Goal: Information Seeking & Learning: Learn about a topic

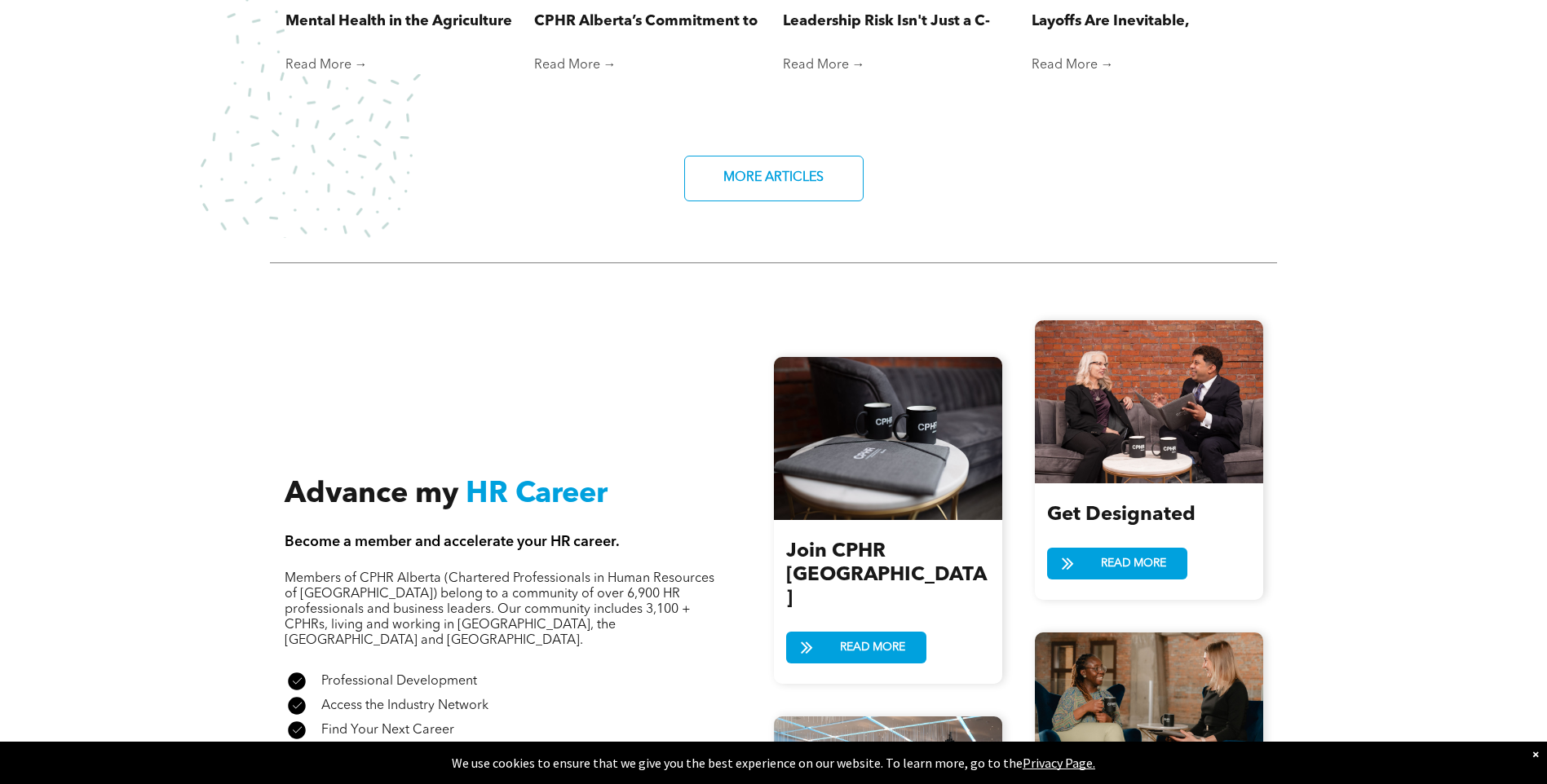
scroll to position [1875, 0]
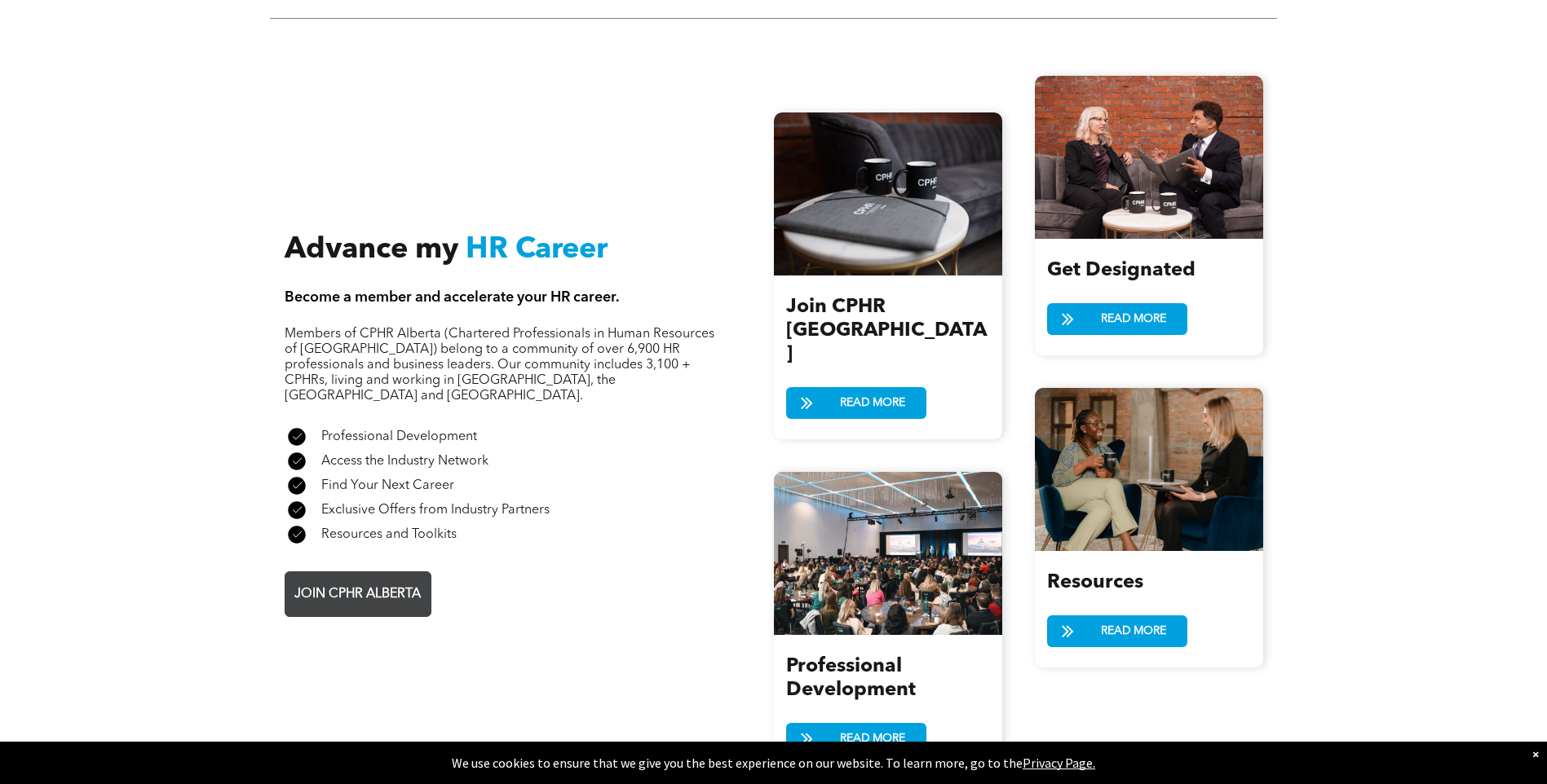
click at [392, 579] on span "JOIN CPHR ALBERTA" at bounding box center [357, 595] width 138 height 32
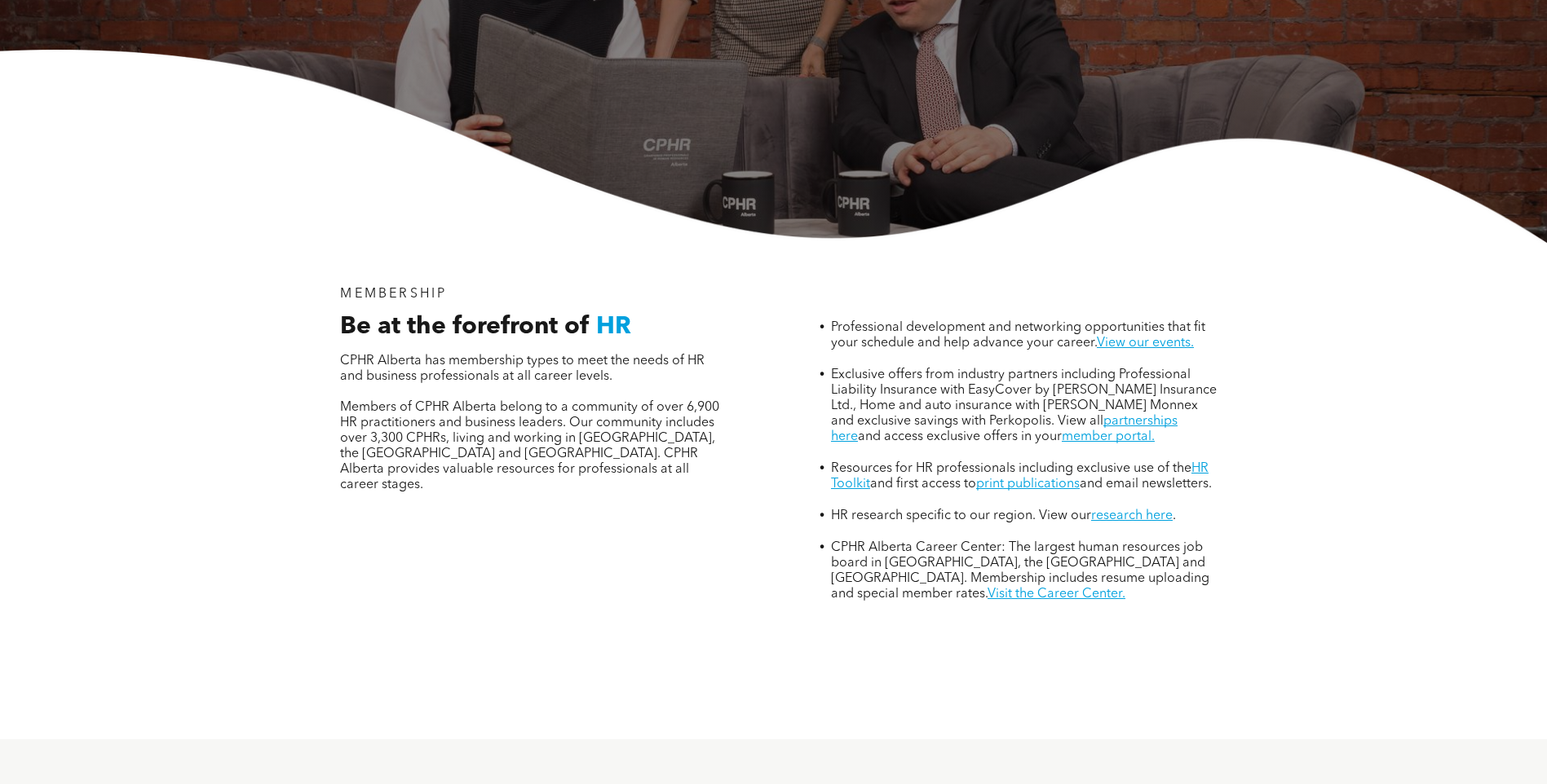
scroll to position [978, 0]
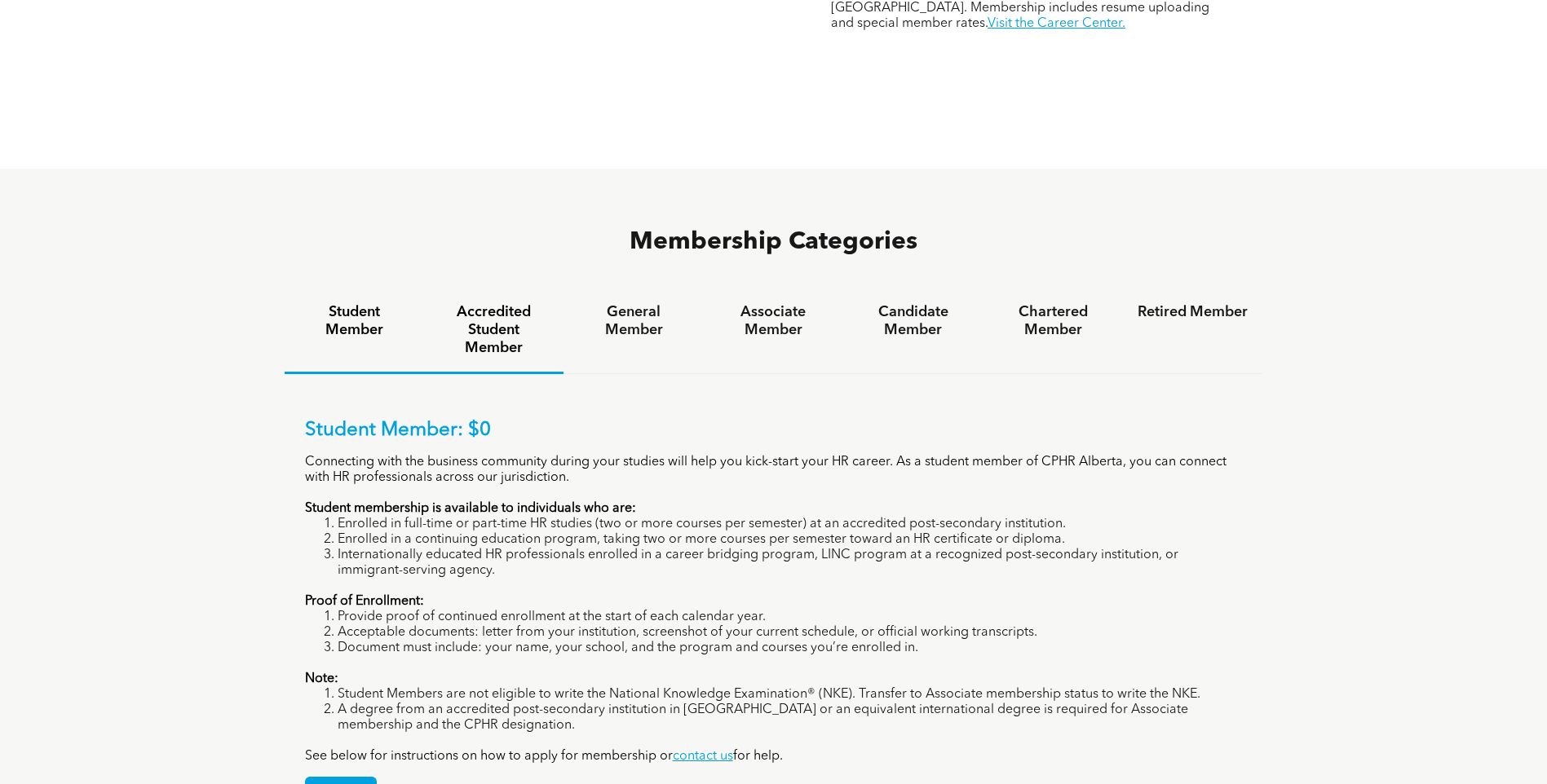
click at [496, 303] on h4 "Accredited Student Member" at bounding box center [493, 330] width 110 height 53
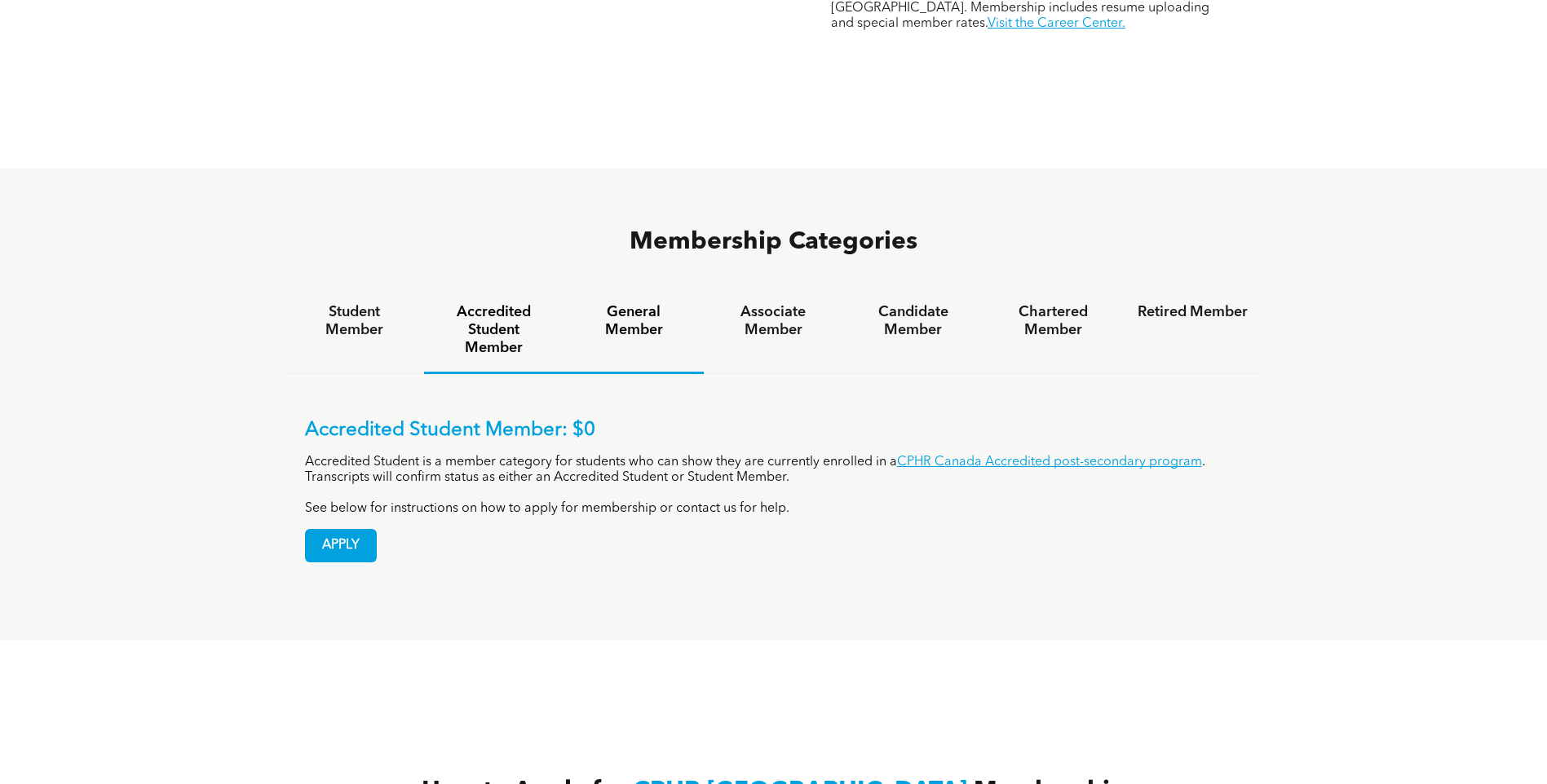
click at [643, 303] on h4 "General Member" at bounding box center [633, 321] width 110 height 36
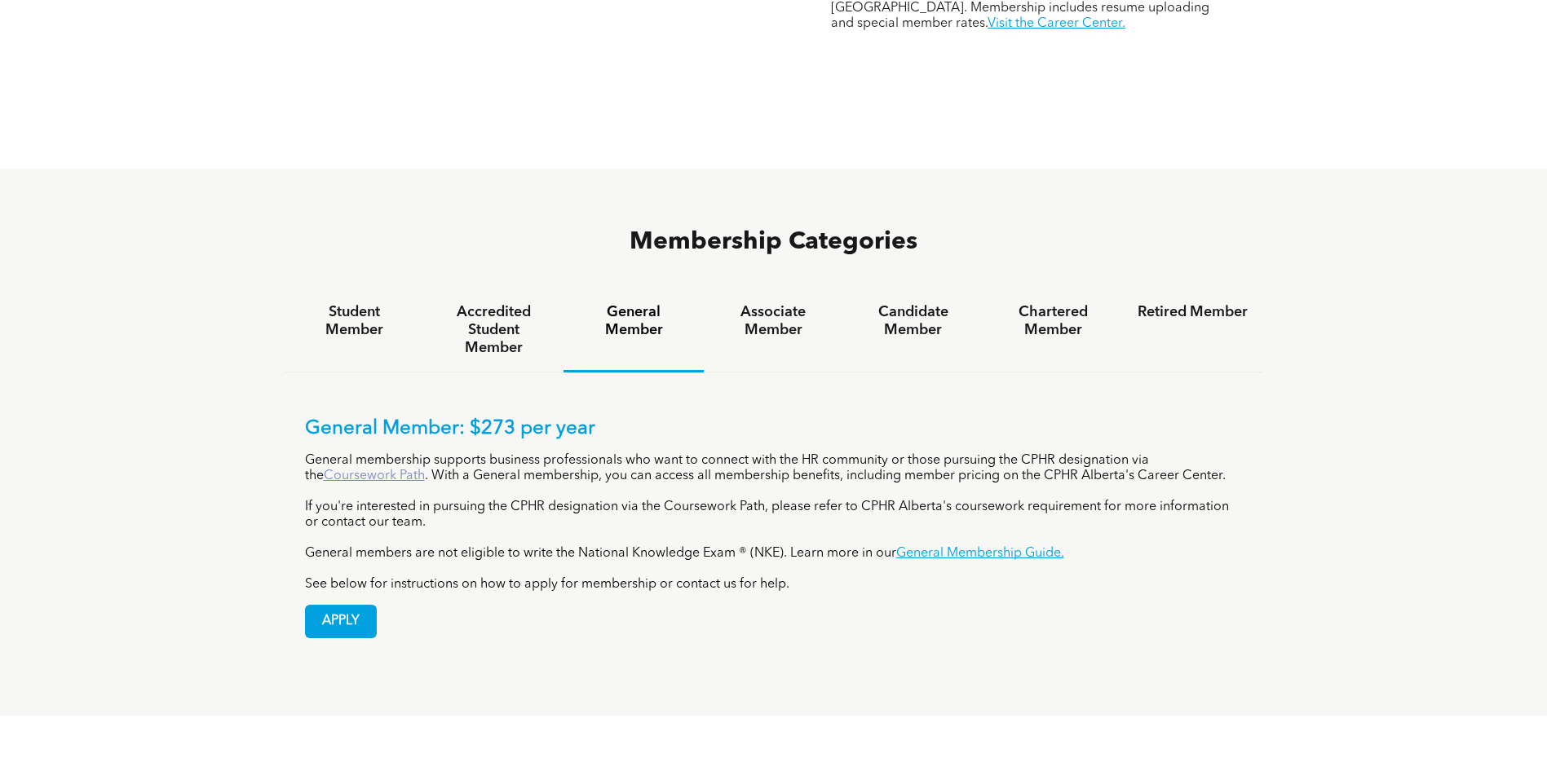
click at [374, 470] on link "Coursework Path" at bounding box center [374, 475] width 101 height 13
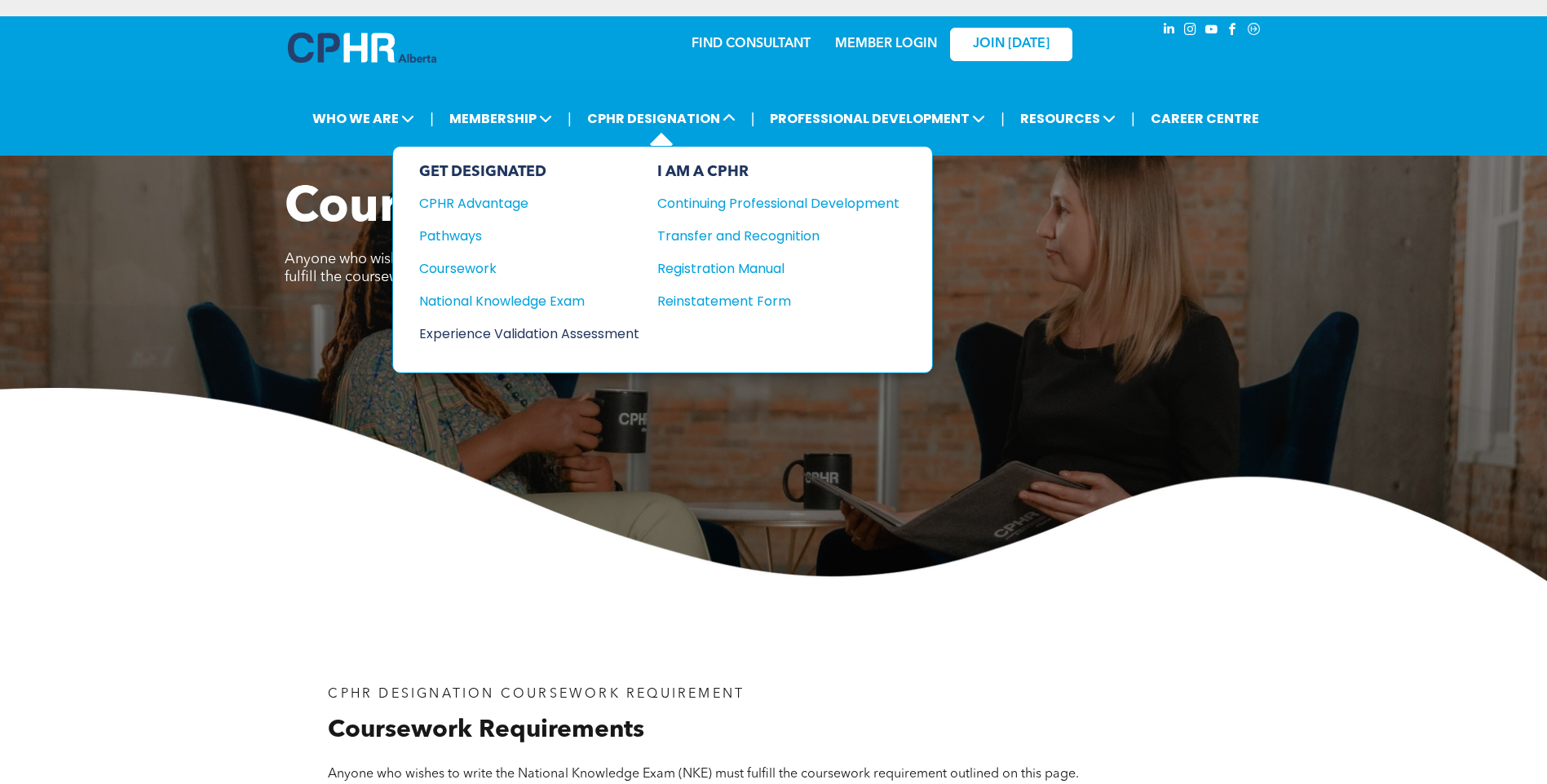
click at [507, 337] on div "Experience Validation Assessment" at bounding box center [518, 334] width 198 height 20
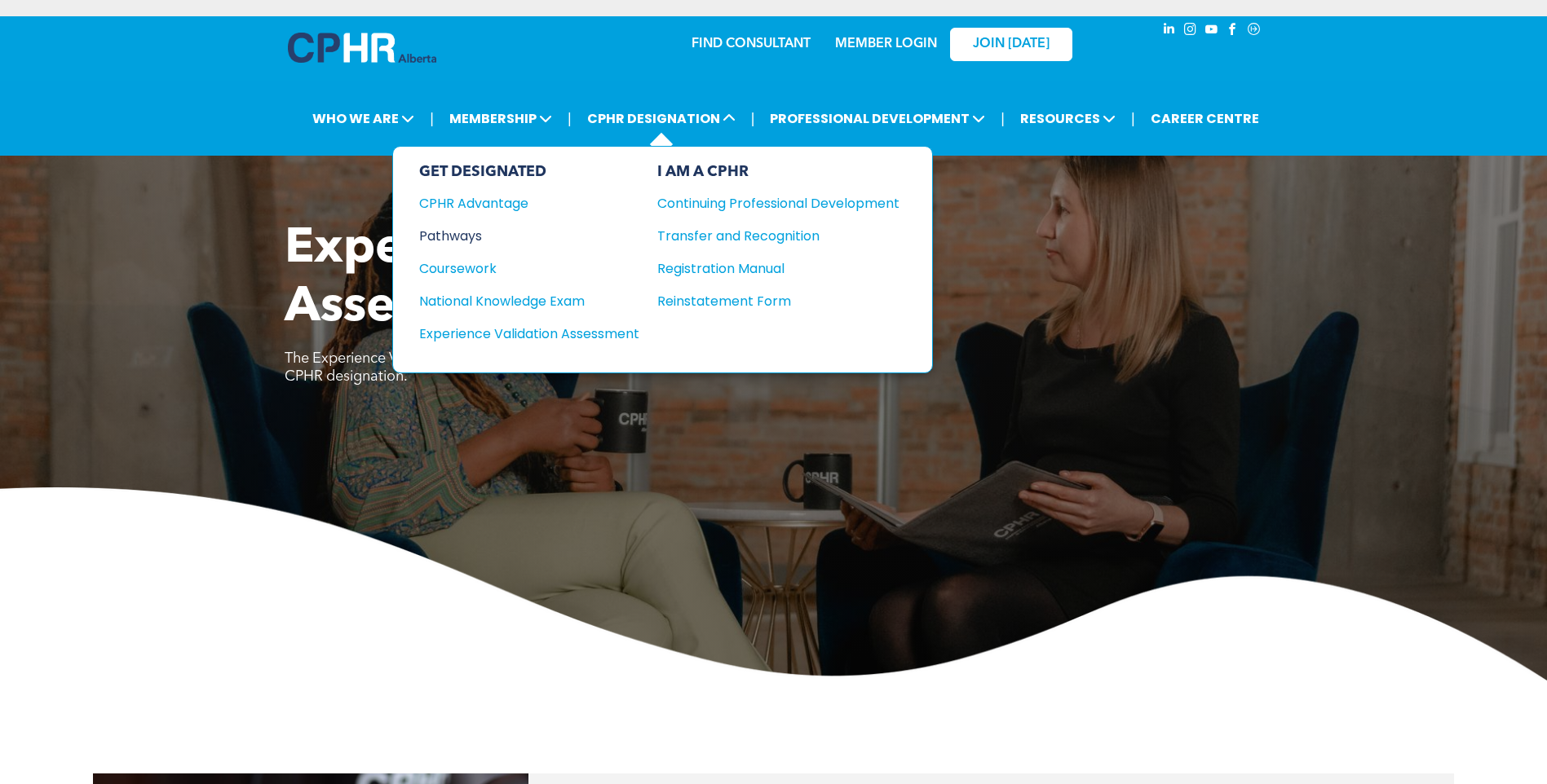
click at [466, 236] on div "Pathways" at bounding box center [518, 236] width 198 height 20
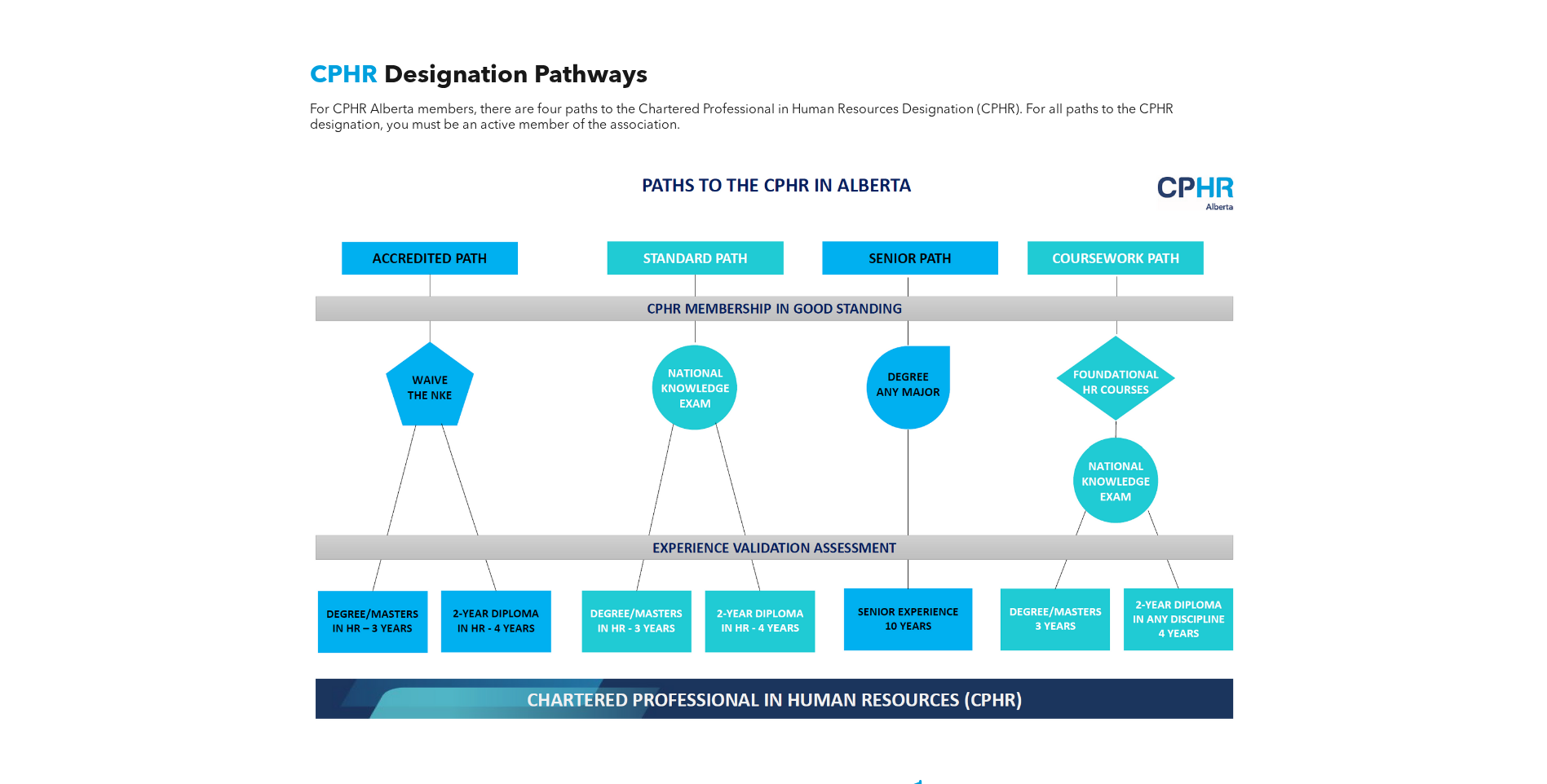
scroll to position [1631, 0]
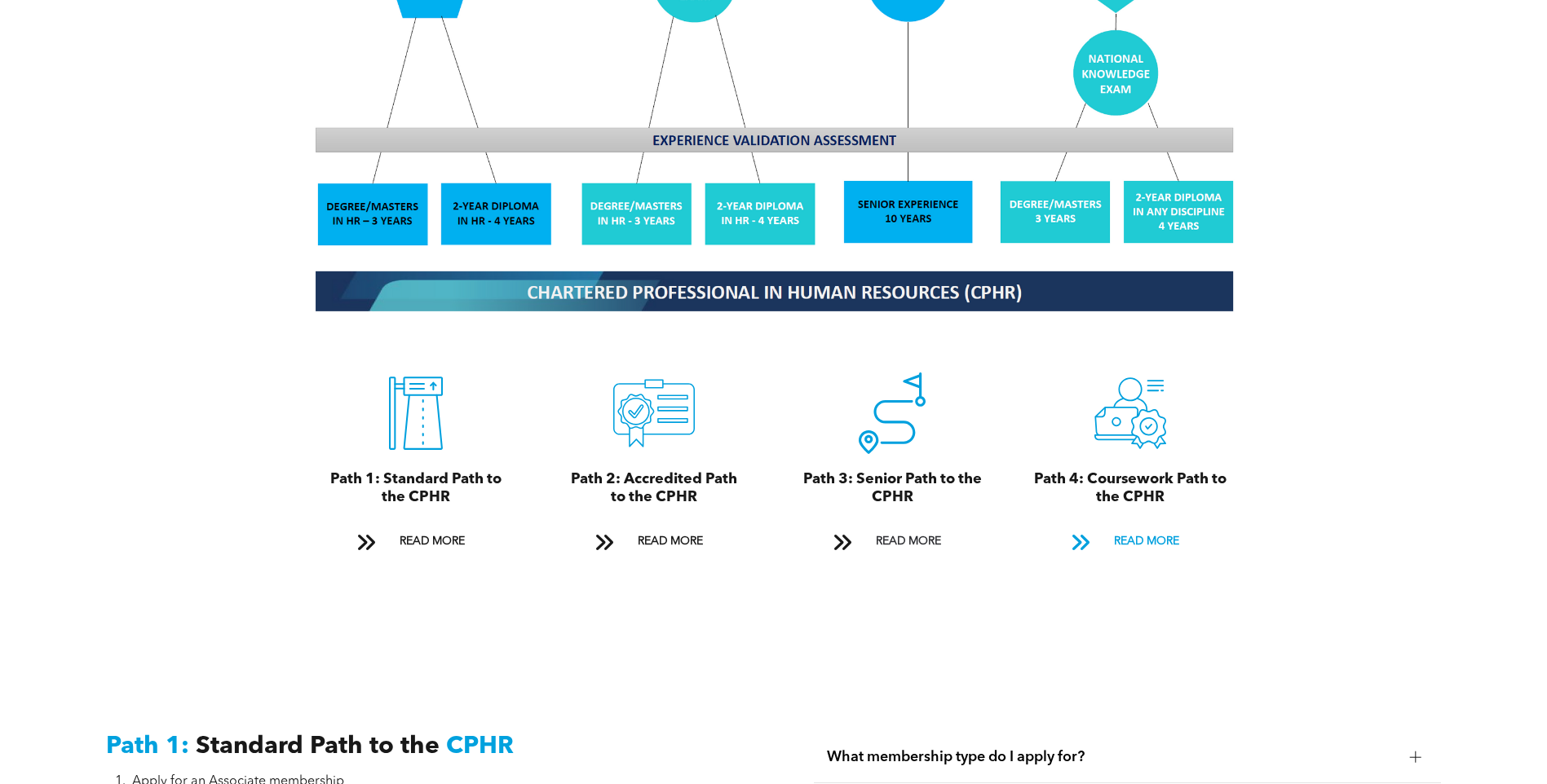
click at [1135, 526] on span "READ MORE" at bounding box center [1146, 542] width 76 height 31
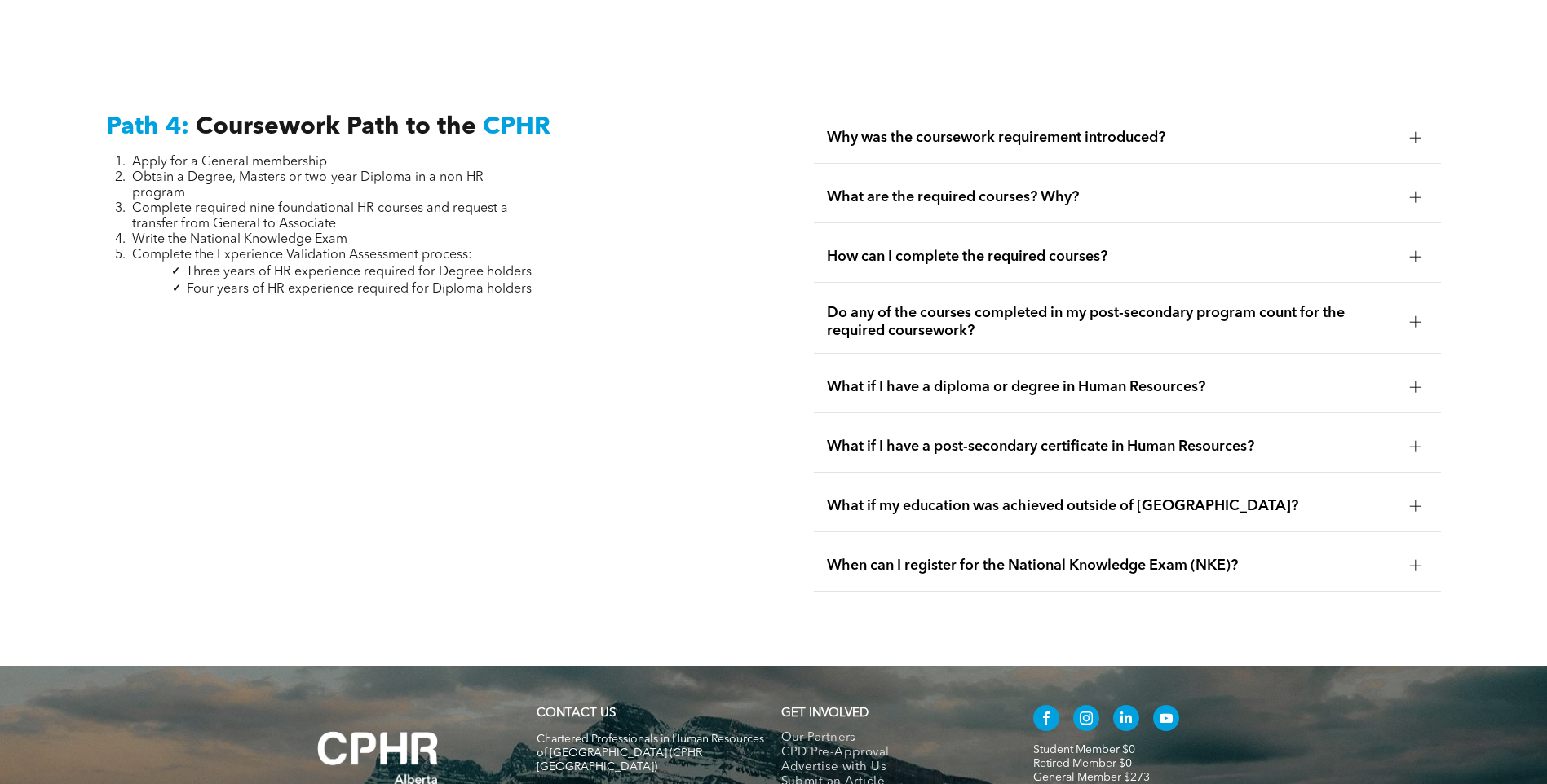
click at [1108, 129] on span "Why was the coursework requirement introduced?" at bounding box center [1111, 137] width 570 height 18
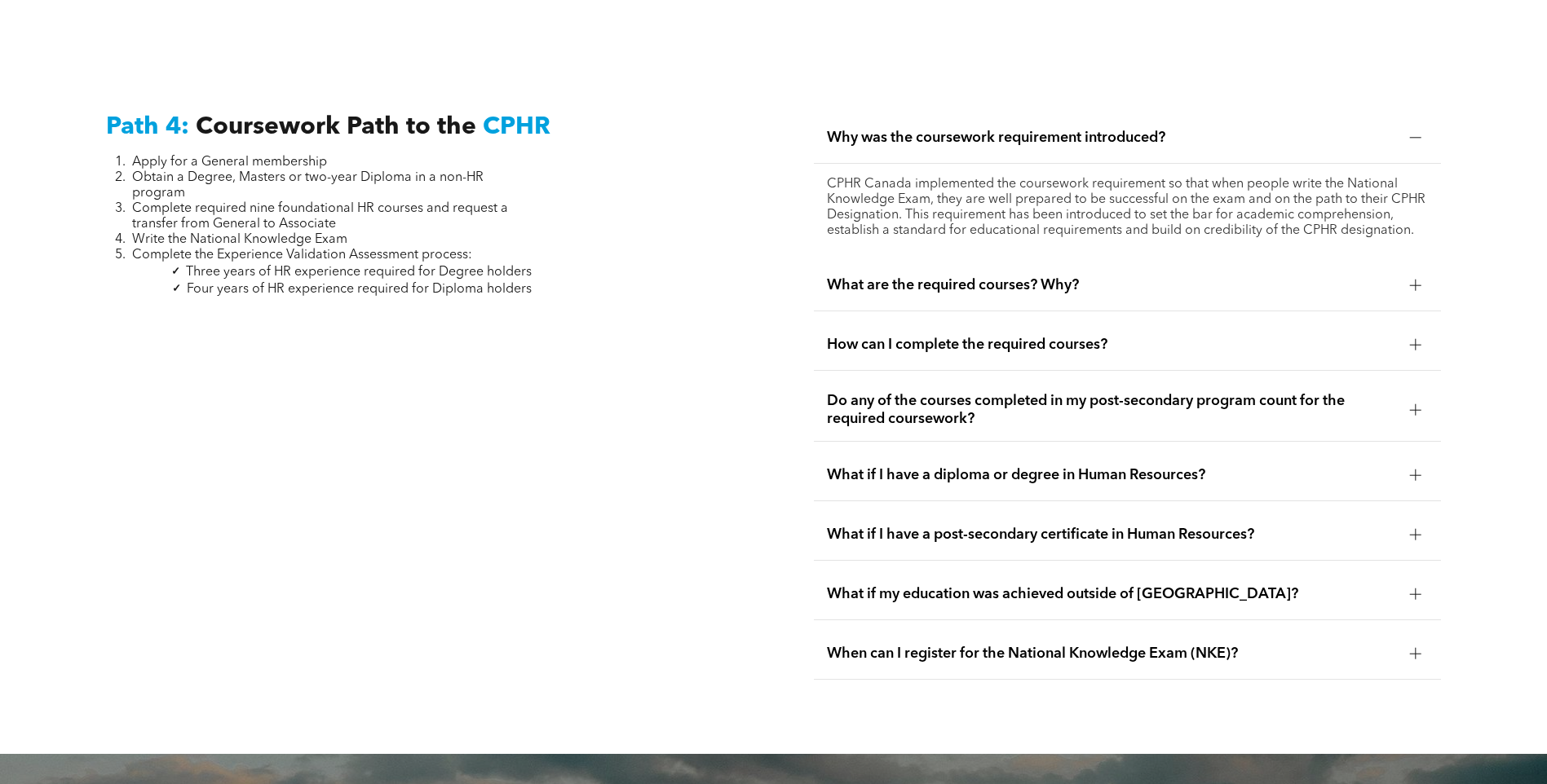
click at [1266, 276] on span "What are the required courses? Why?" at bounding box center [1111, 285] width 570 height 18
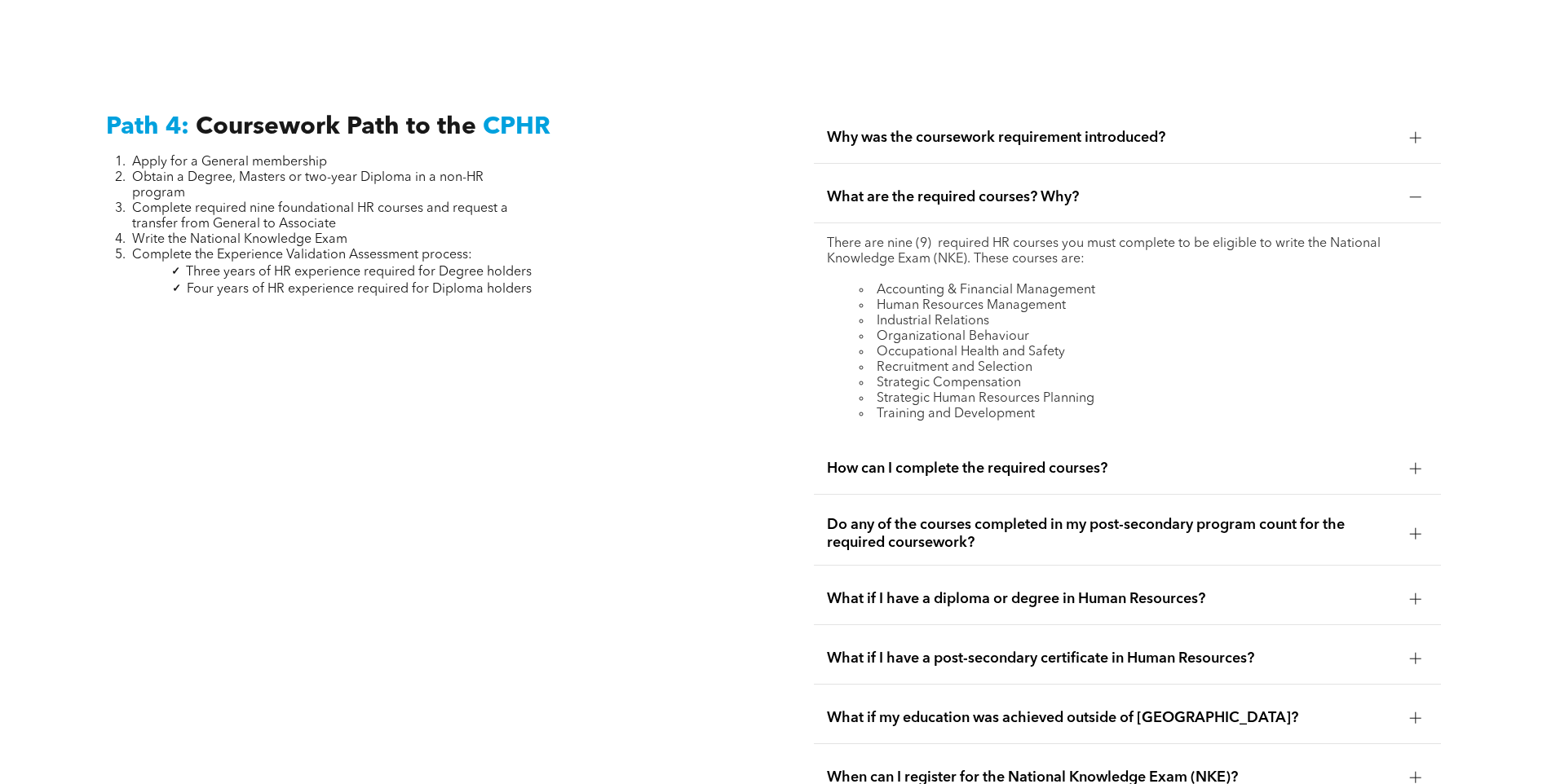
click at [1339, 459] on span "How can I complete the required courses?" at bounding box center [1111, 468] width 570 height 18
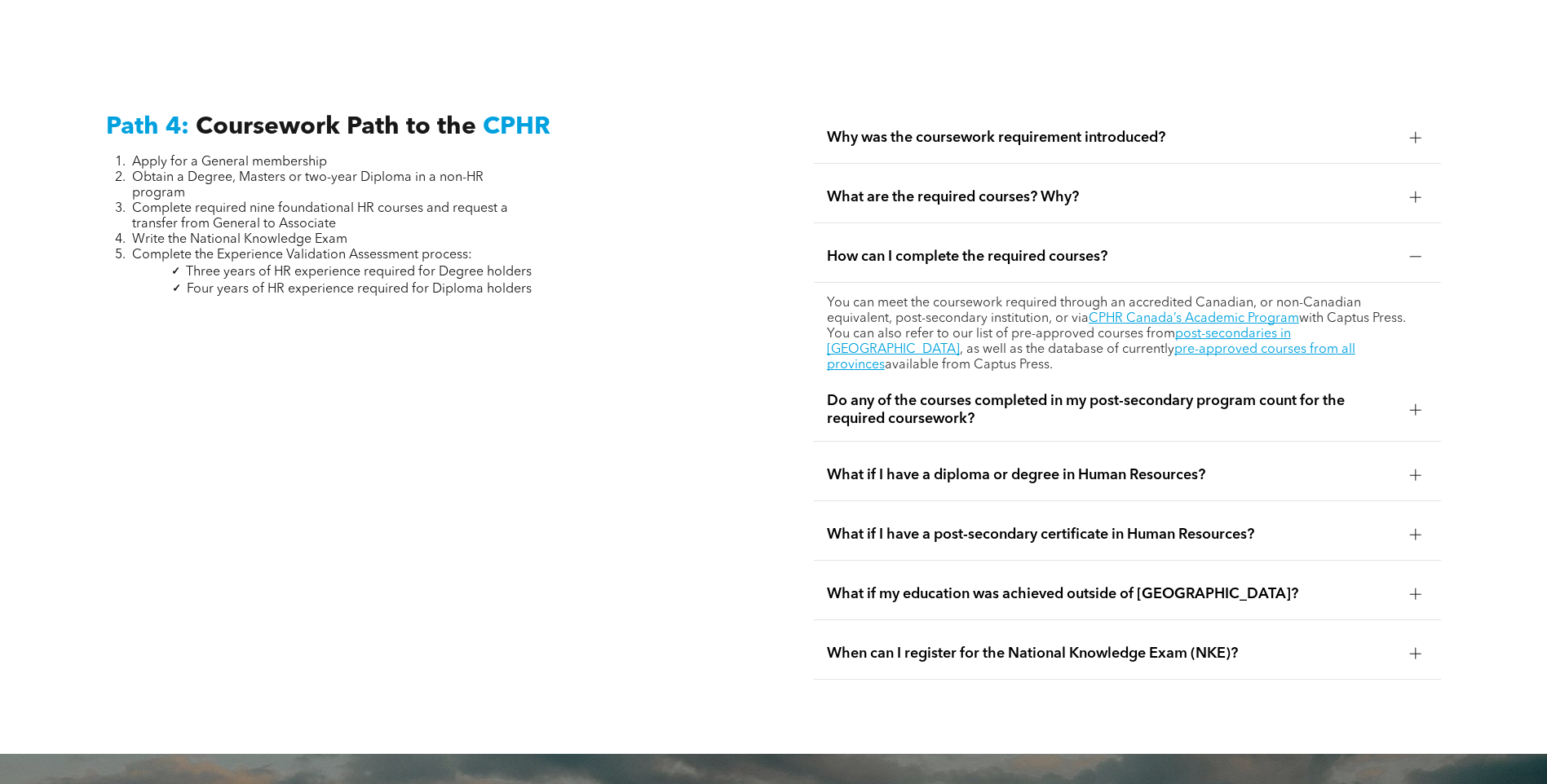
click at [1125, 392] on span "Do any of the courses completed in my post-secondary program count for the requ…" at bounding box center [1111, 410] width 570 height 36
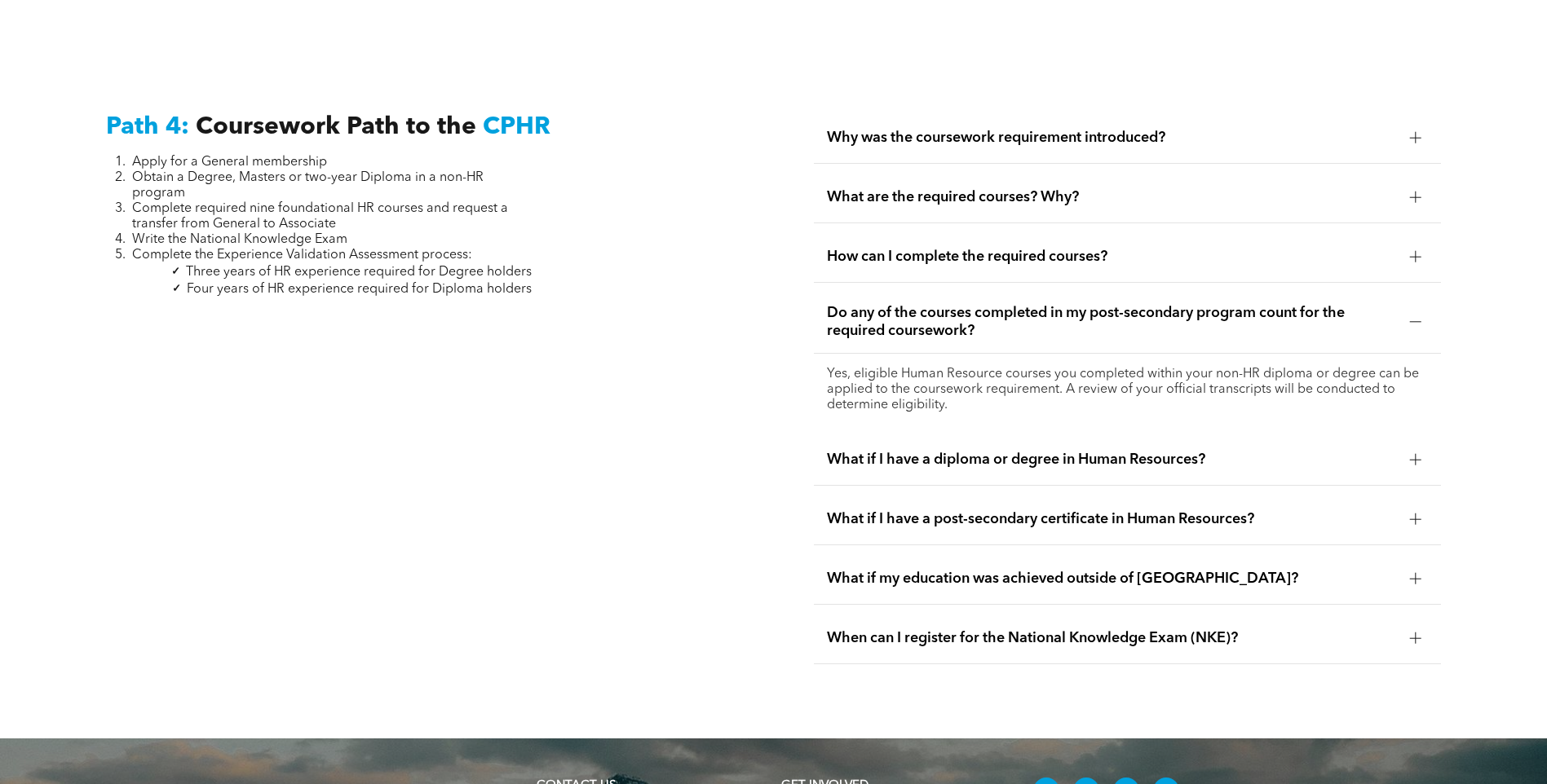
click at [1158, 247] on span "How can I complete the required courses?" at bounding box center [1111, 256] width 570 height 18
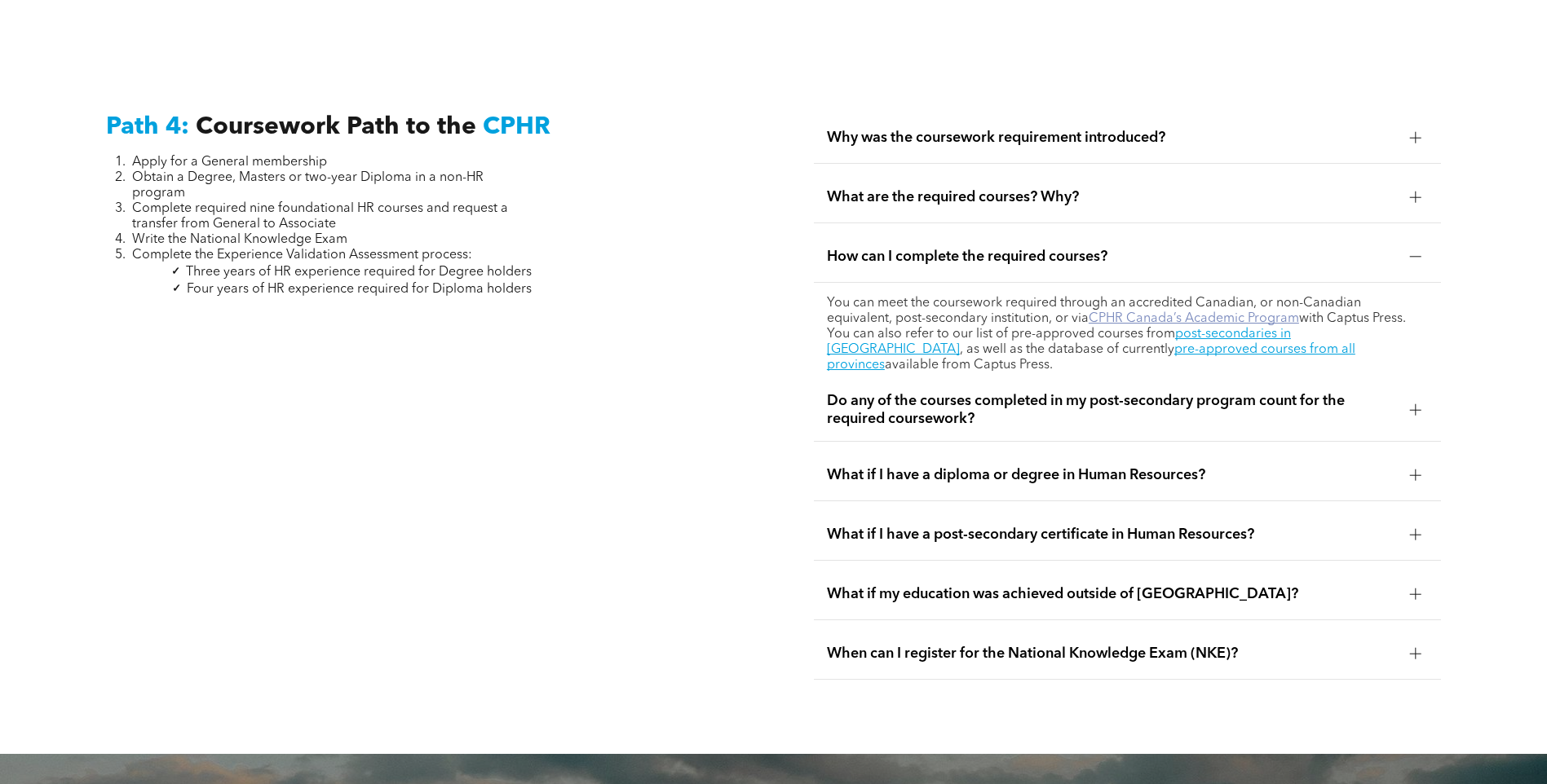
click at [1126, 312] on link "CPHR Canada’s Academic Program" at bounding box center [1194, 318] width 210 height 13
click at [1121, 466] on span "What if I have a diploma or degree in Human Resources?" at bounding box center [1111, 475] width 570 height 18
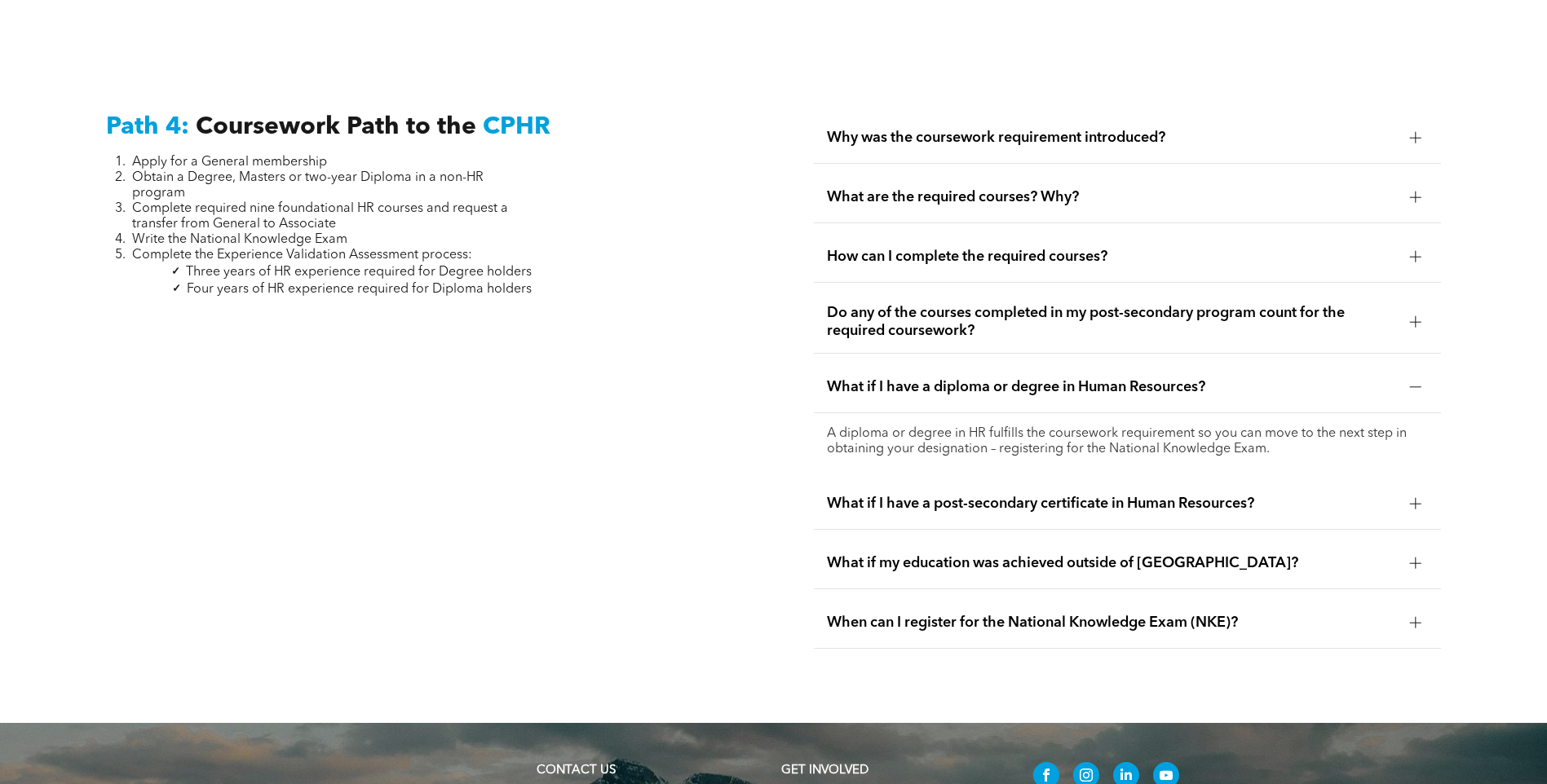
click at [1093, 304] on span "Do any of the courses completed in my post-secondary program count for the requ…" at bounding box center [1111, 322] width 570 height 36
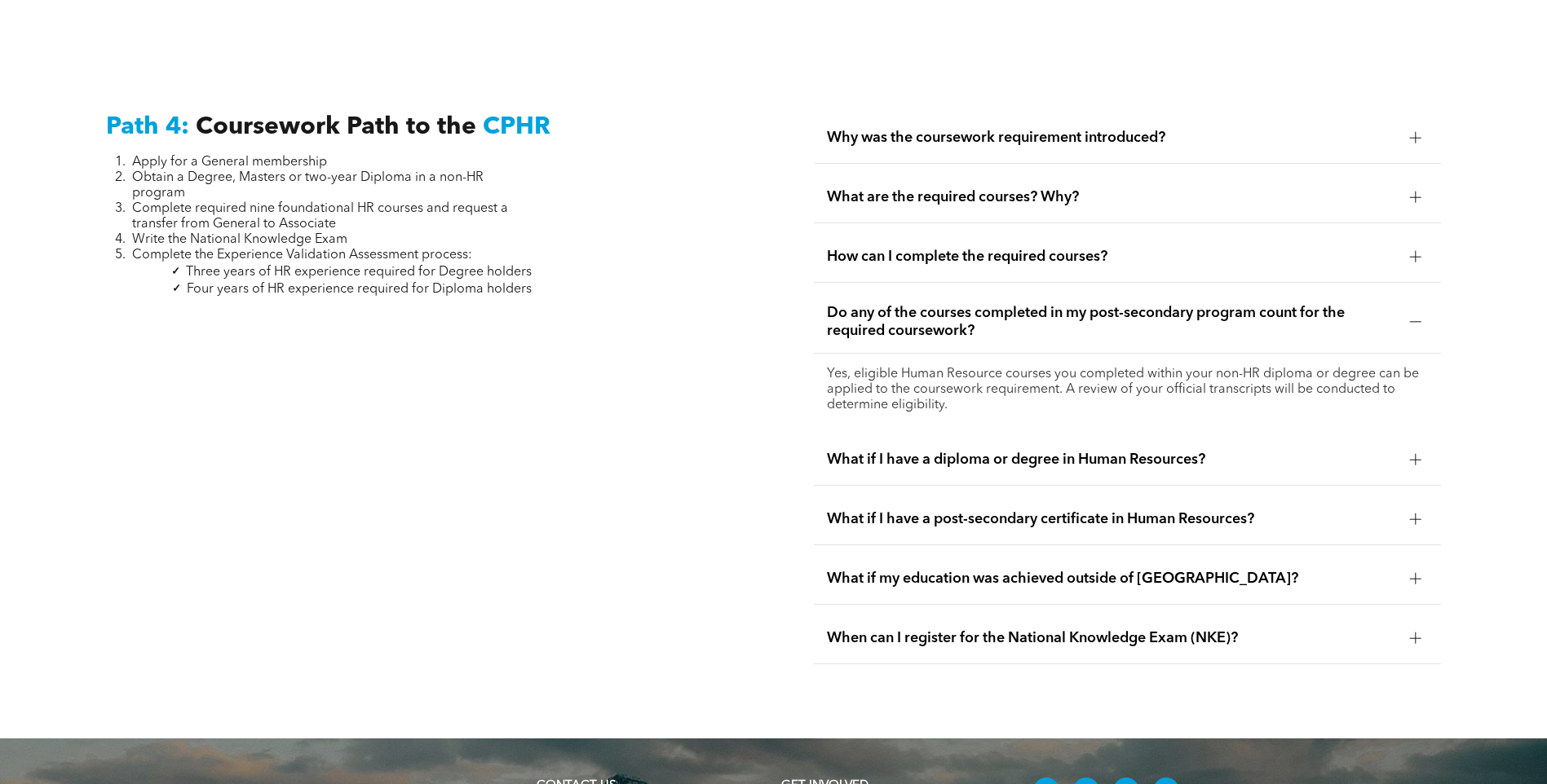
click at [1093, 247] on span "How can I complete the required courses?" at bounding box center [1111, 256] width 570 height 18
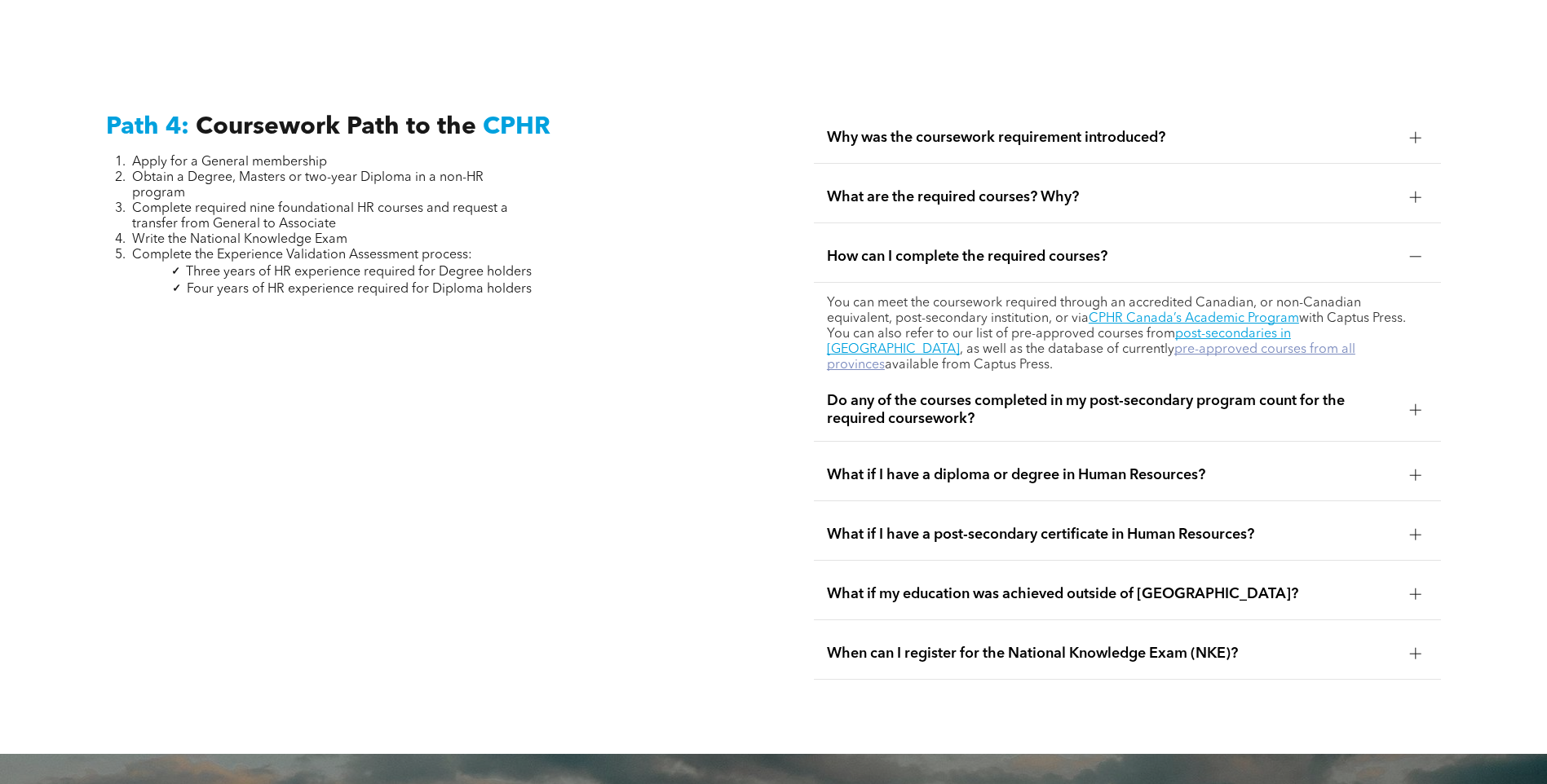
click at [1076, 343] on link "pre-approved courses from all provinces" at bounding box center [1090, 358] width 528 height 29
click at [1138, 312] on link "CPHR Canada’s Academic Program" at bounding box center [1194, 318] width 210 height 13
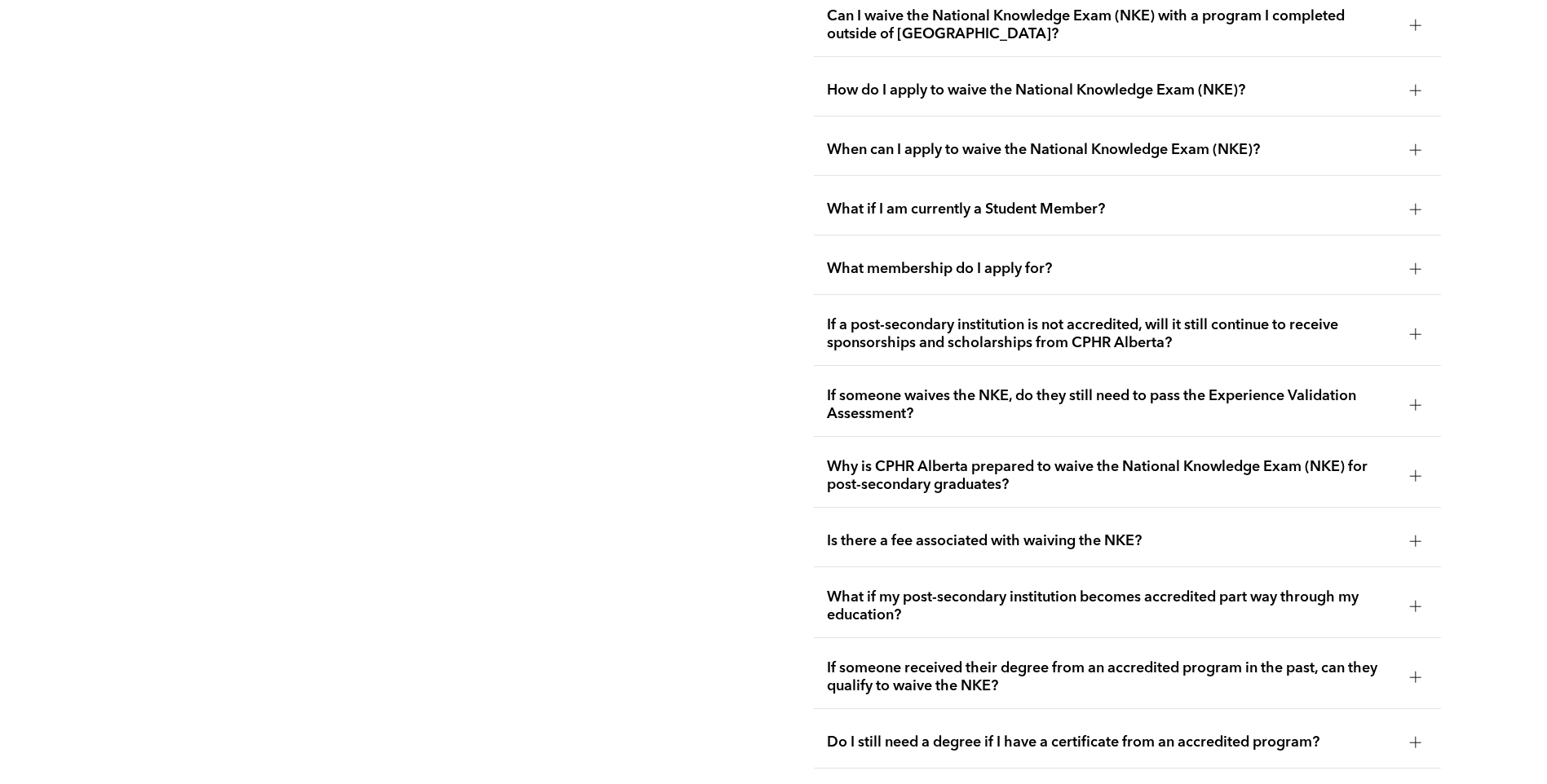
scroll to position [2476, 0]
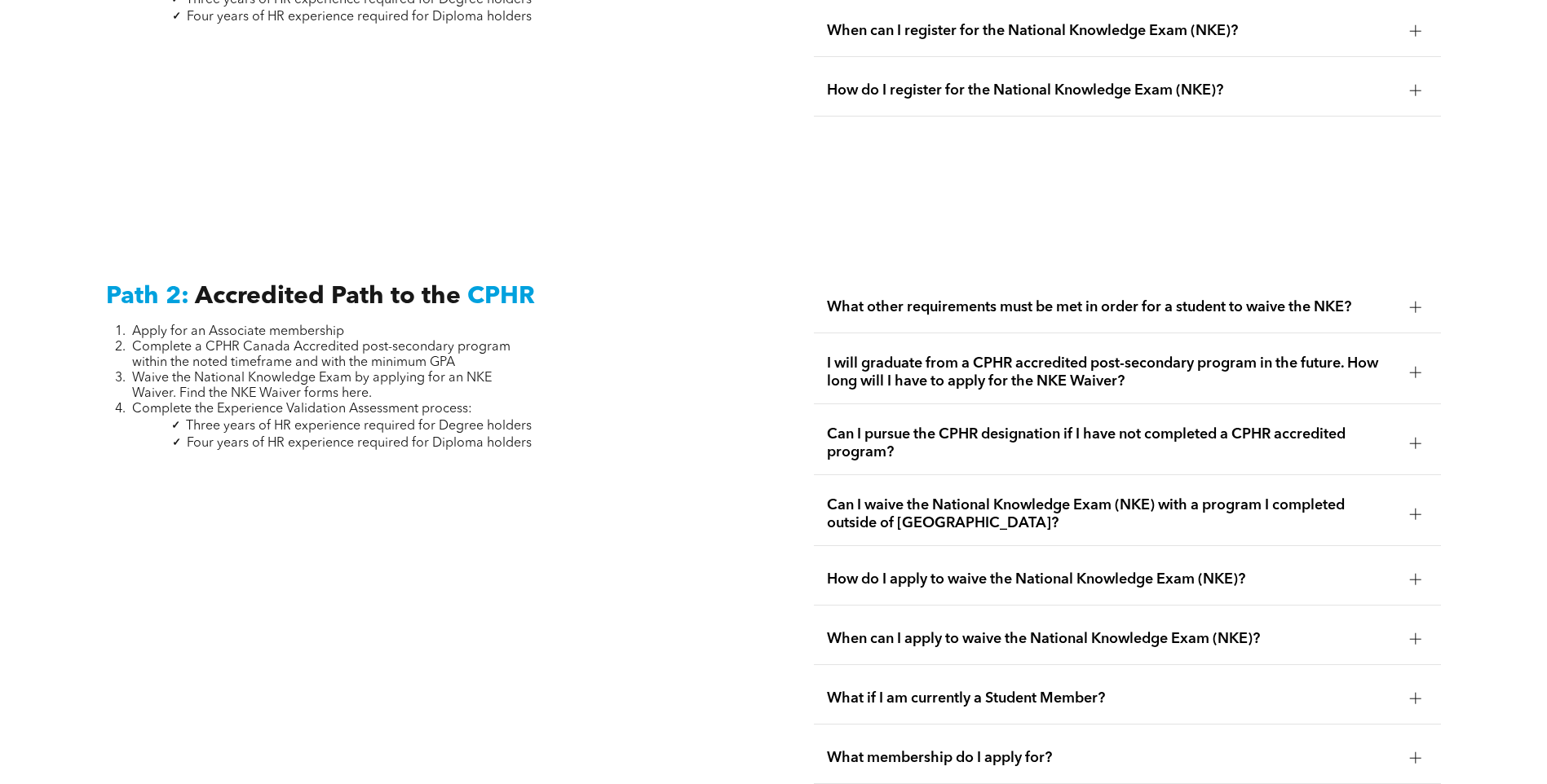
click at [997, 298] on span "What other requirements must be met in order for a student to waive the NKE?" at bounding box center [1111, 307] width 570 height 18
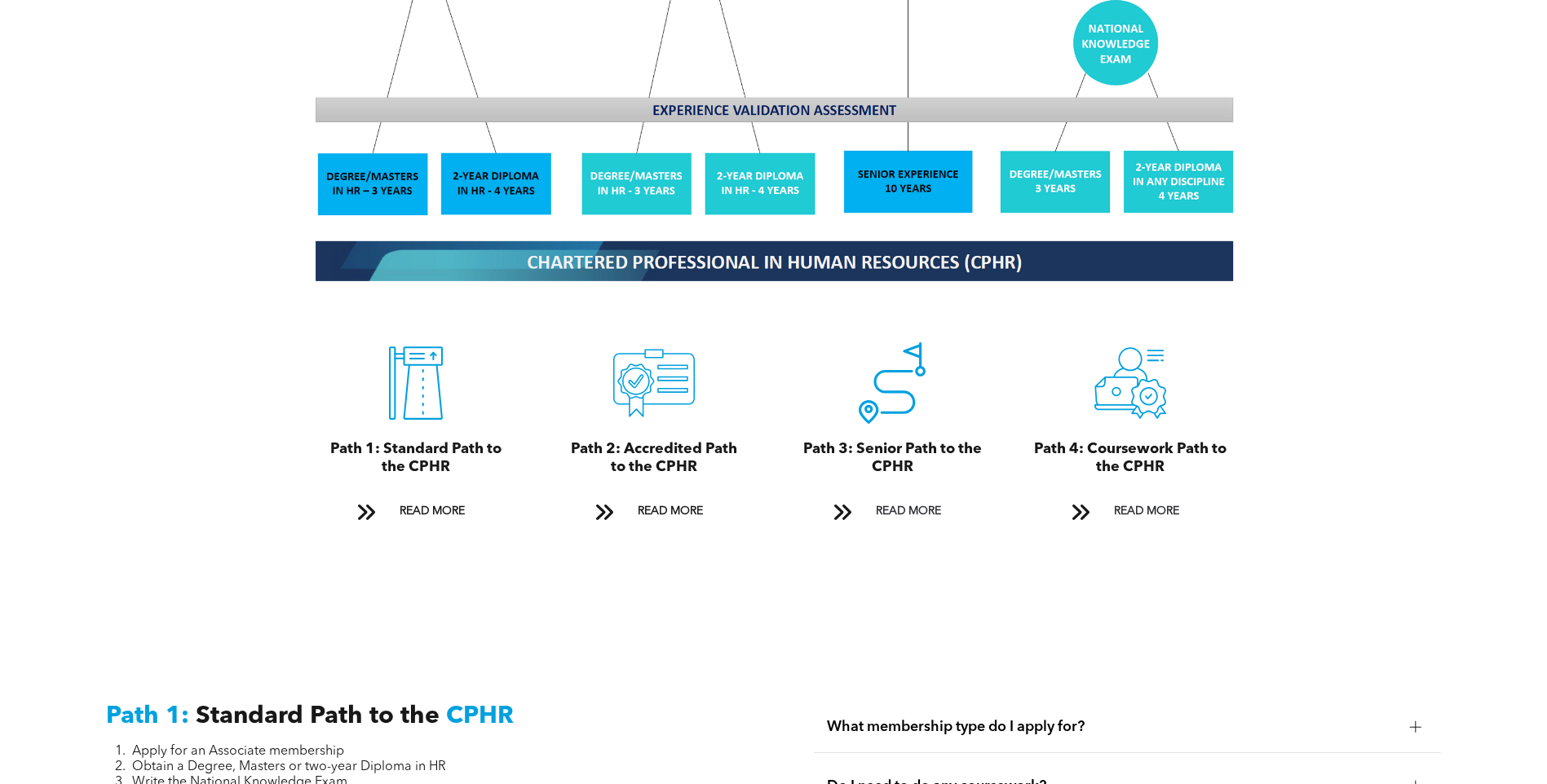
scroll to position [1987, 0]
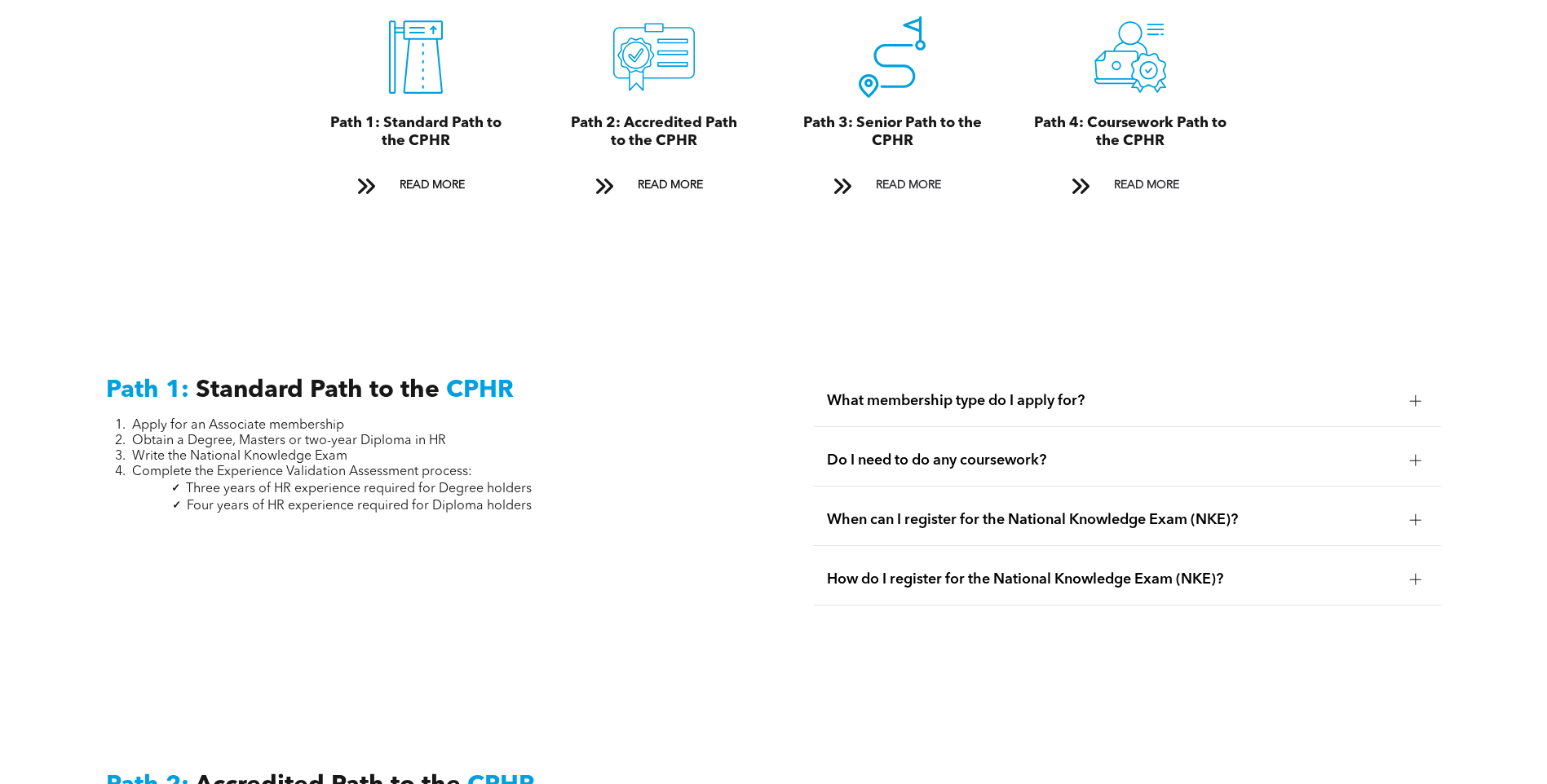
click at [1071, 392] on span "What membership type do I apply for?" at bounding box center [1111, 401] width 570 height 18
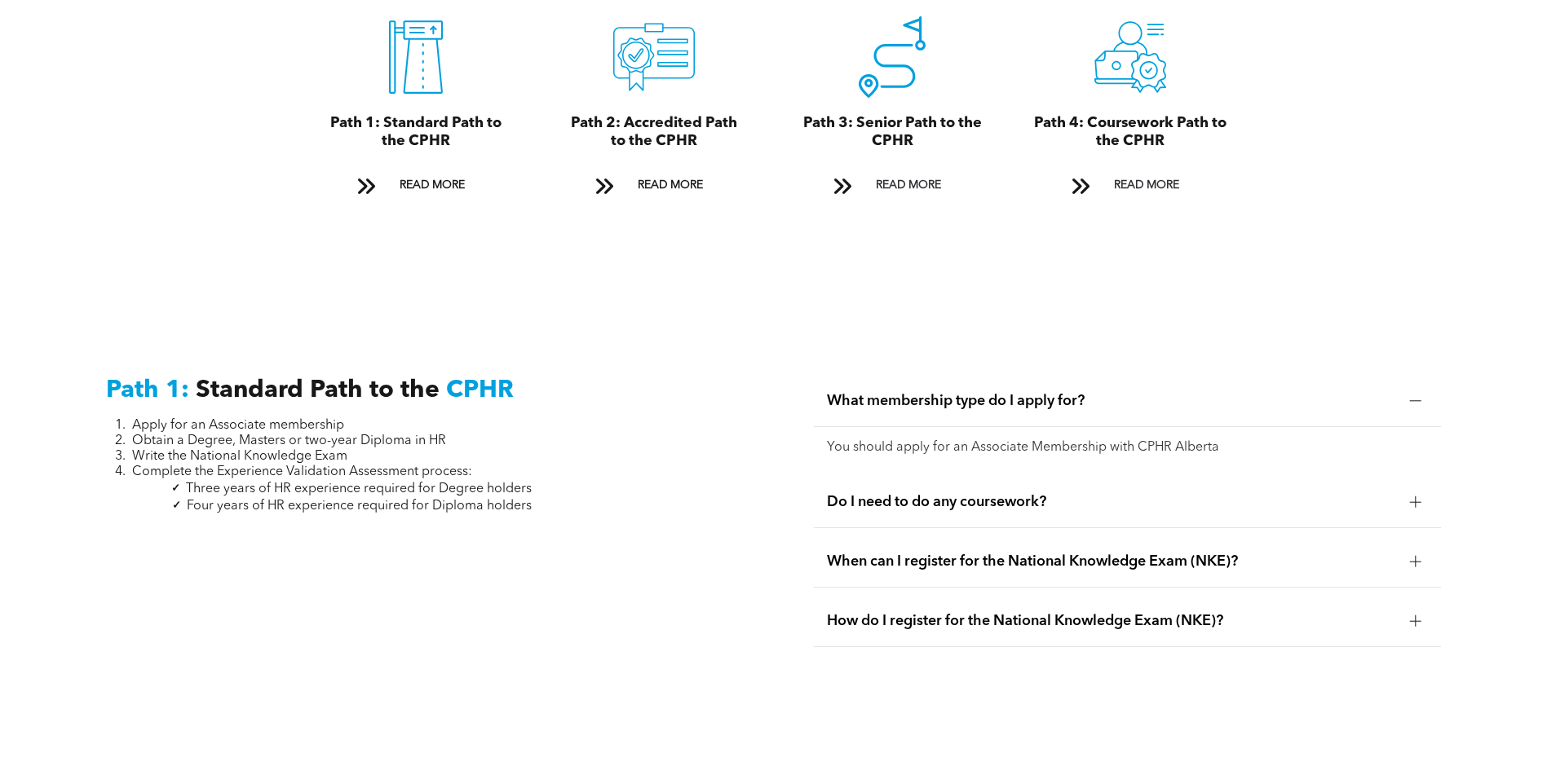
click at [1099, 493] on span "Do I need to do any coursework?" at bounding box center [1111, 502] width 570 height 18
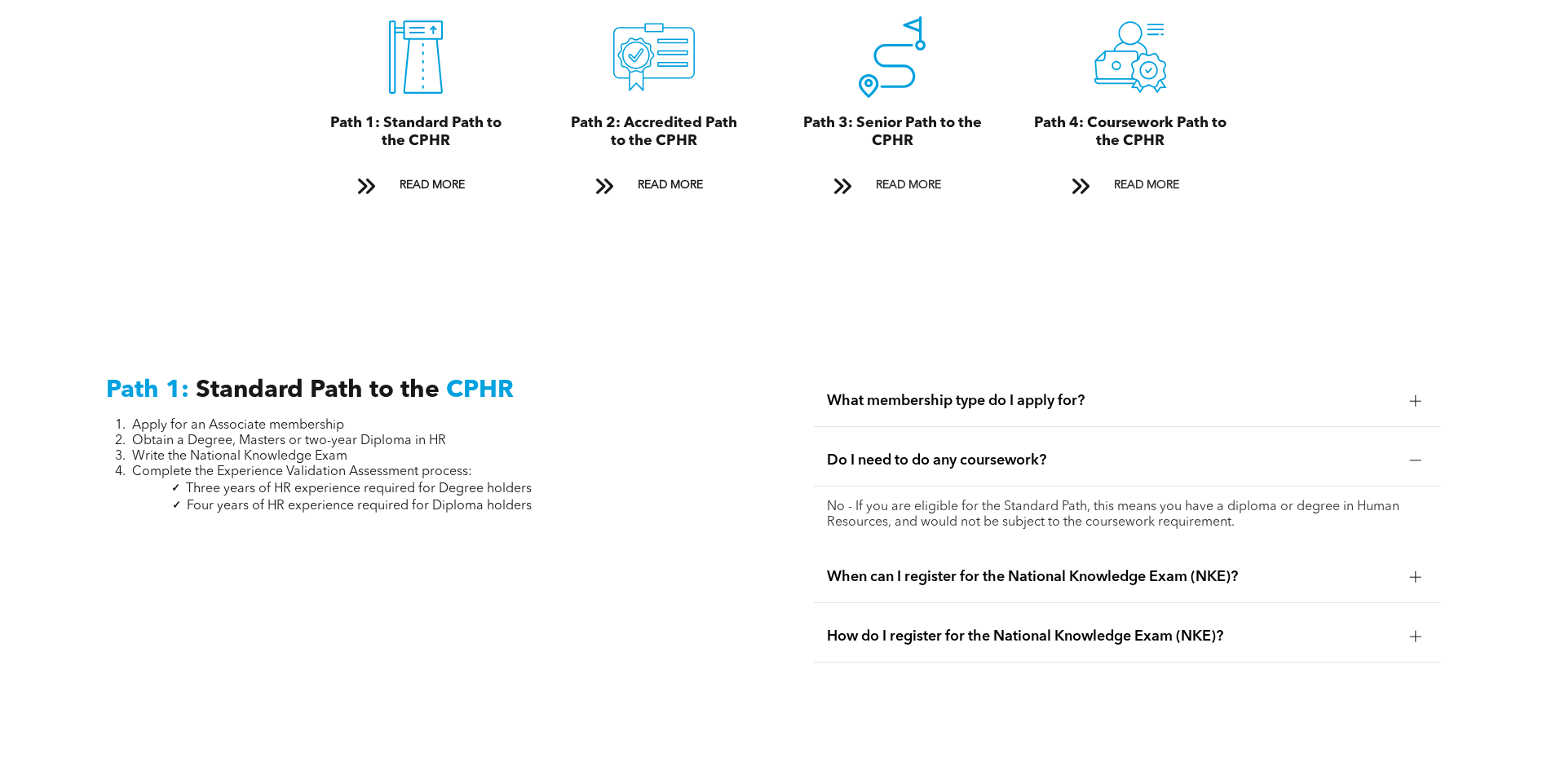
click at [1262, 568] on span "When can I register for the National Knowledge Exam (NKE)?" at bounding box center [1111, 576] width 570 height 18
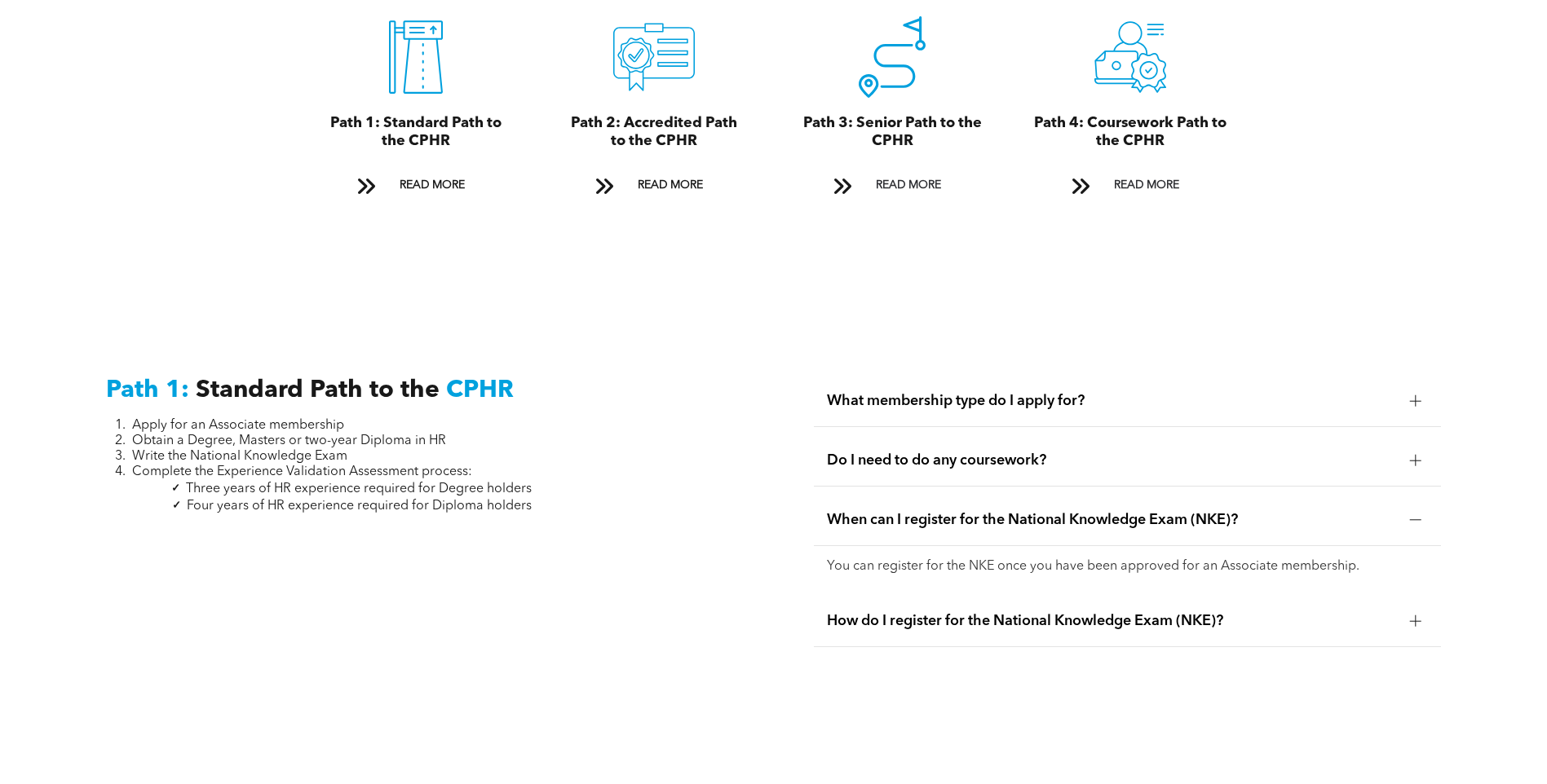
click at [1240, 612] on span "How do I register for the National Knowledge Exam (NKE)?" at bounding box center [1111, 620] width 570 height 18
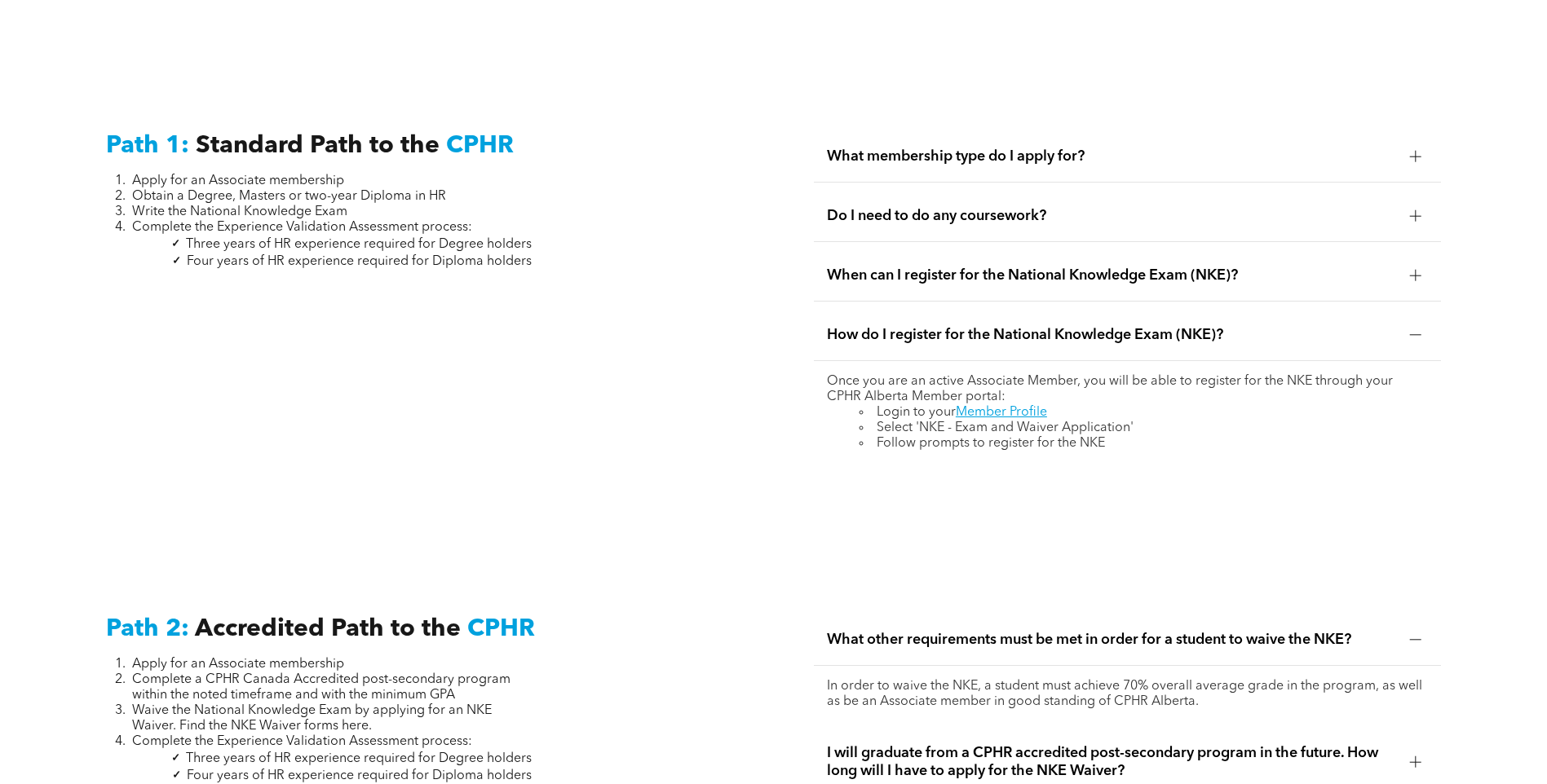
scroll to position [2476, 0]
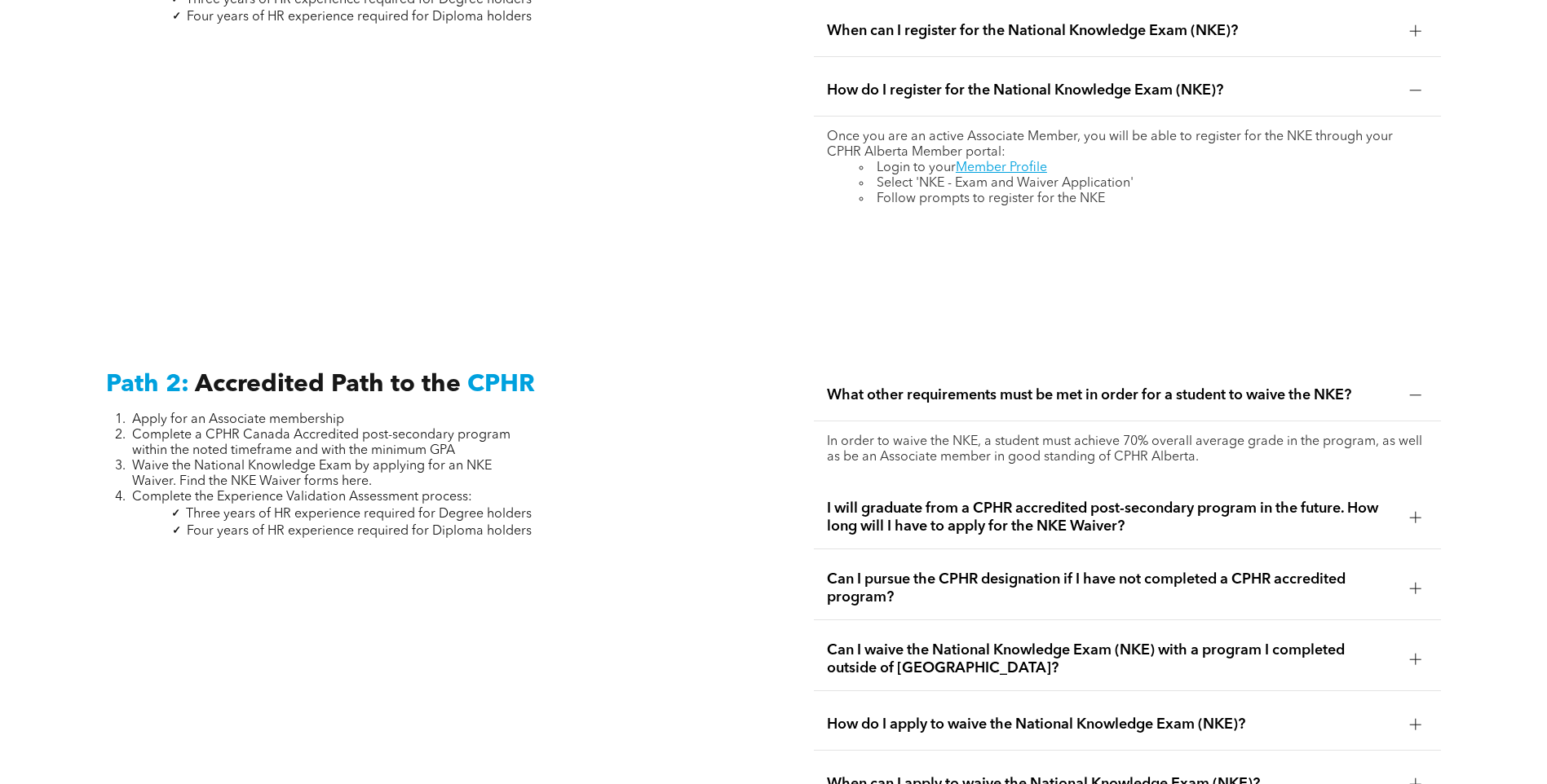
click at [1249, 500] on span "I will graduate from a CPHR accredited post-secondary program in the future. Ho…" at bounding box center [1111, 518] width 570 height 36
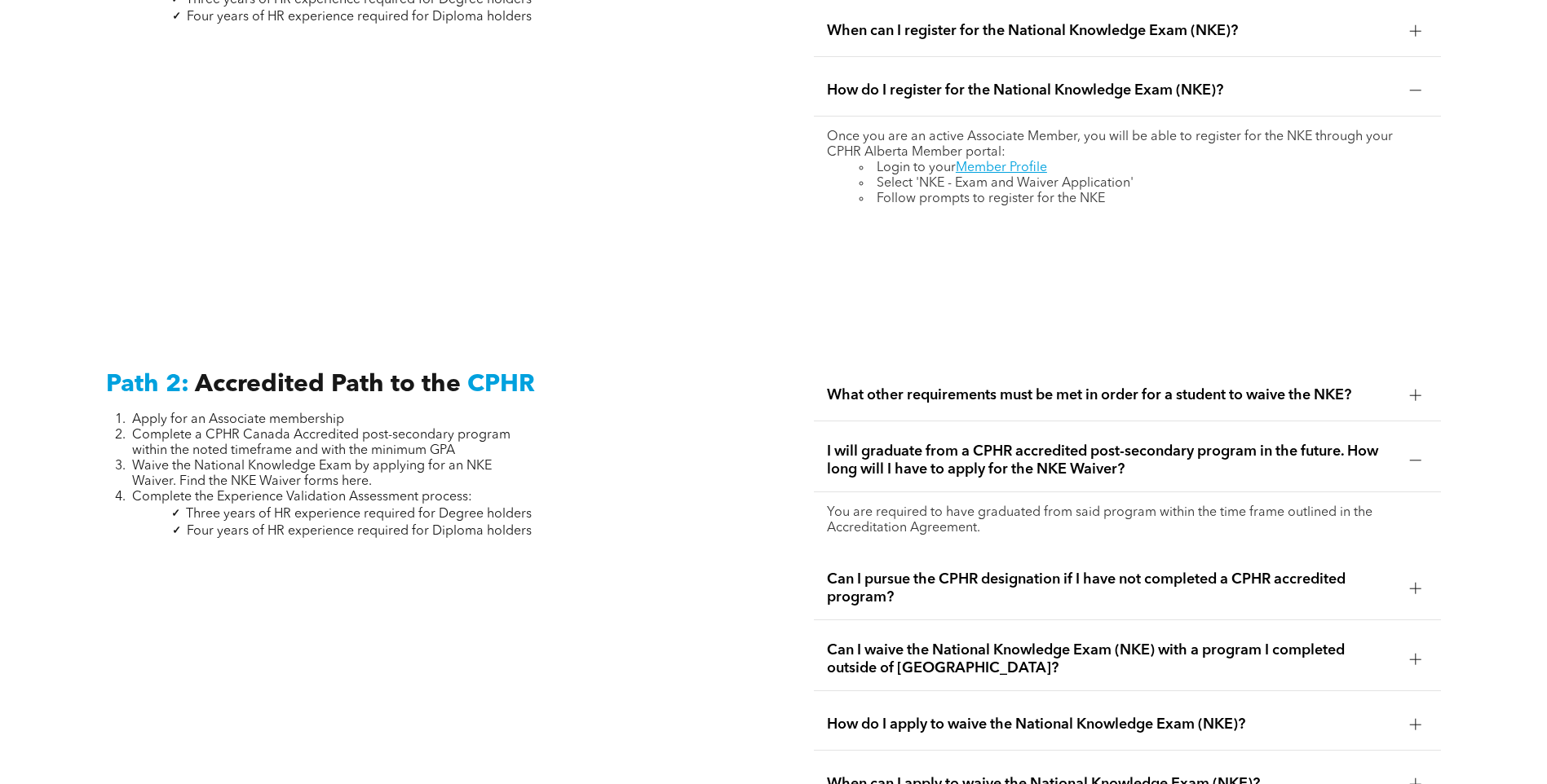
click at [1234, 570] on span "Can I pursue the CPHR designation if I have not completed a CPHR accredited pro…" at bounding box center [1111, 588] width 570 height 36
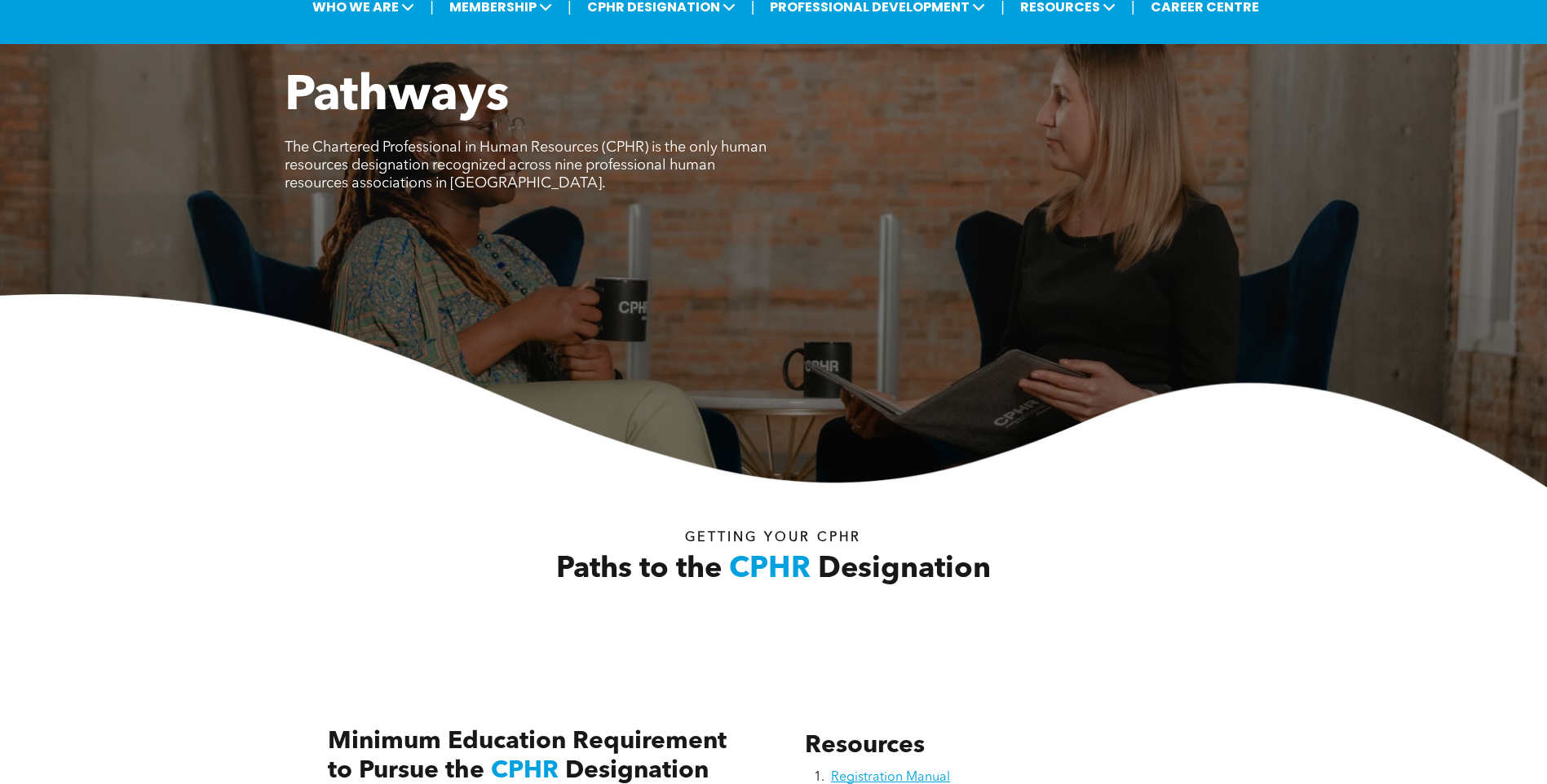
scroll to position [0, 0]
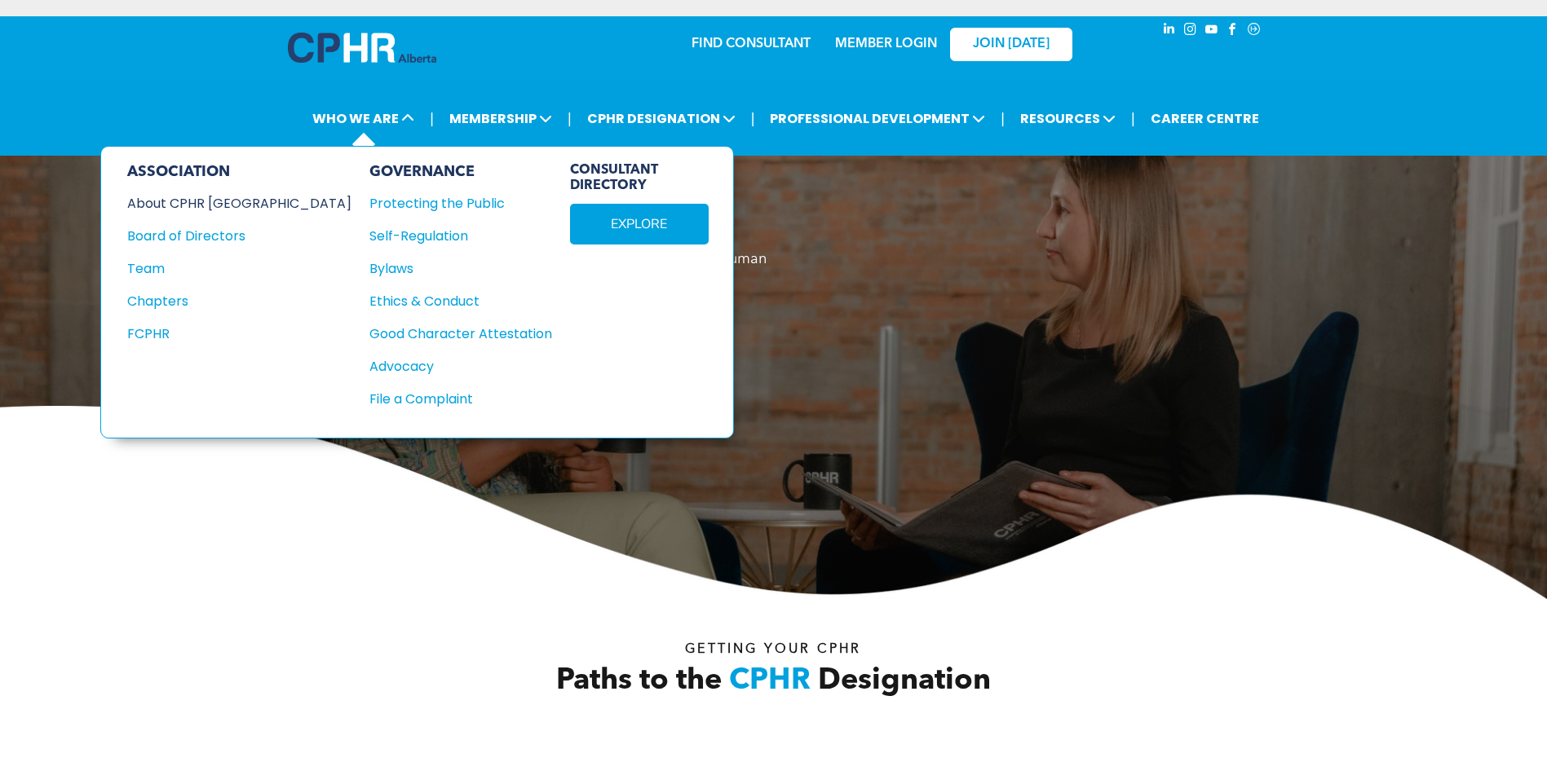
click at [225, 201] on div "About CPHR [GEOGRAPHIC_DATA]" at bounding box center [228, 203] width 203 height 20
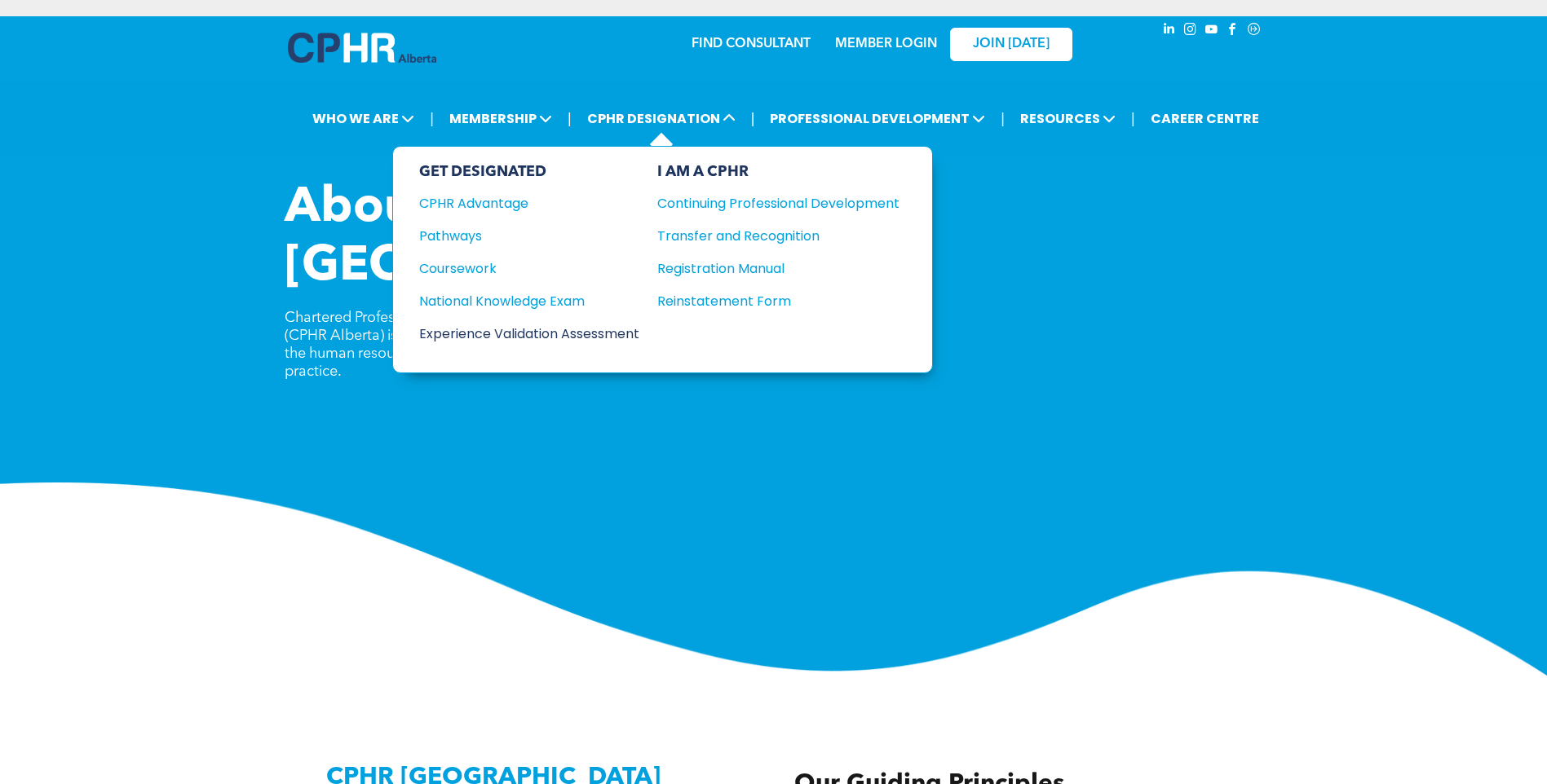
click at [509, 334] on div "Experience Validation Assessment" at bounding box center [518, 334] width 198 height 20
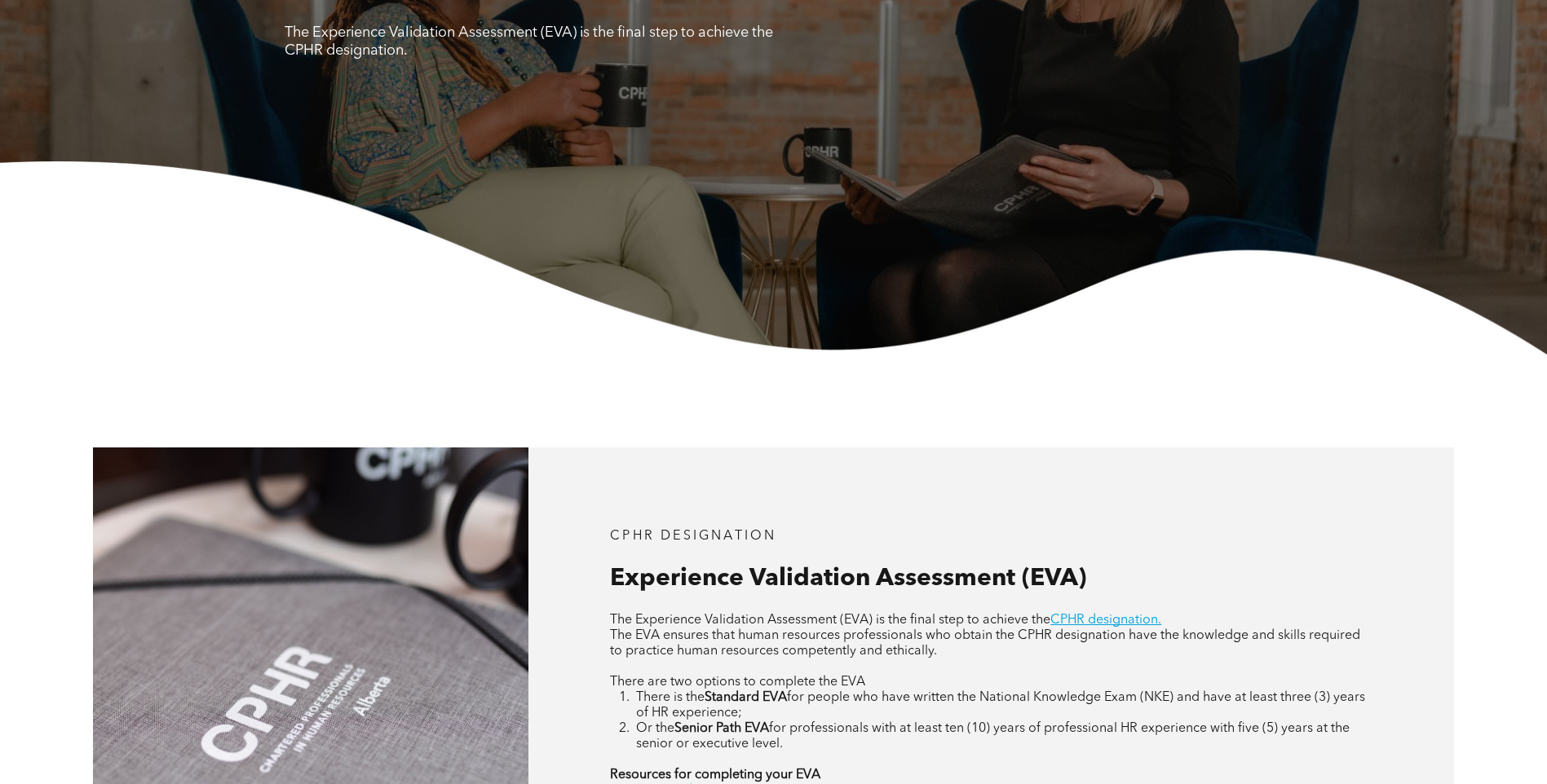
scroll to position [570, 0]
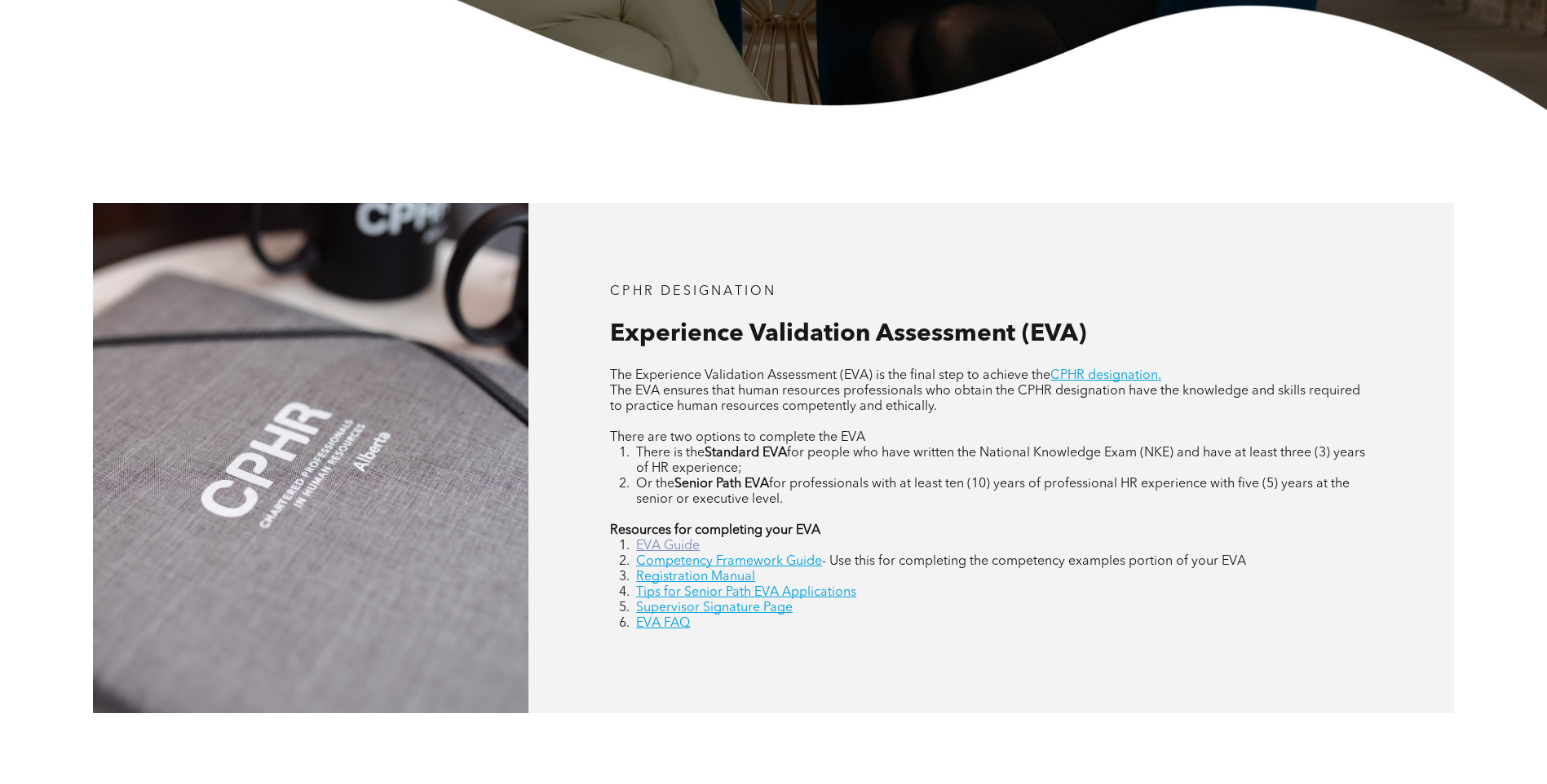
click at [677, 545] on link "EVA Guide" at bounding box center [667, 546] width 64 height 13
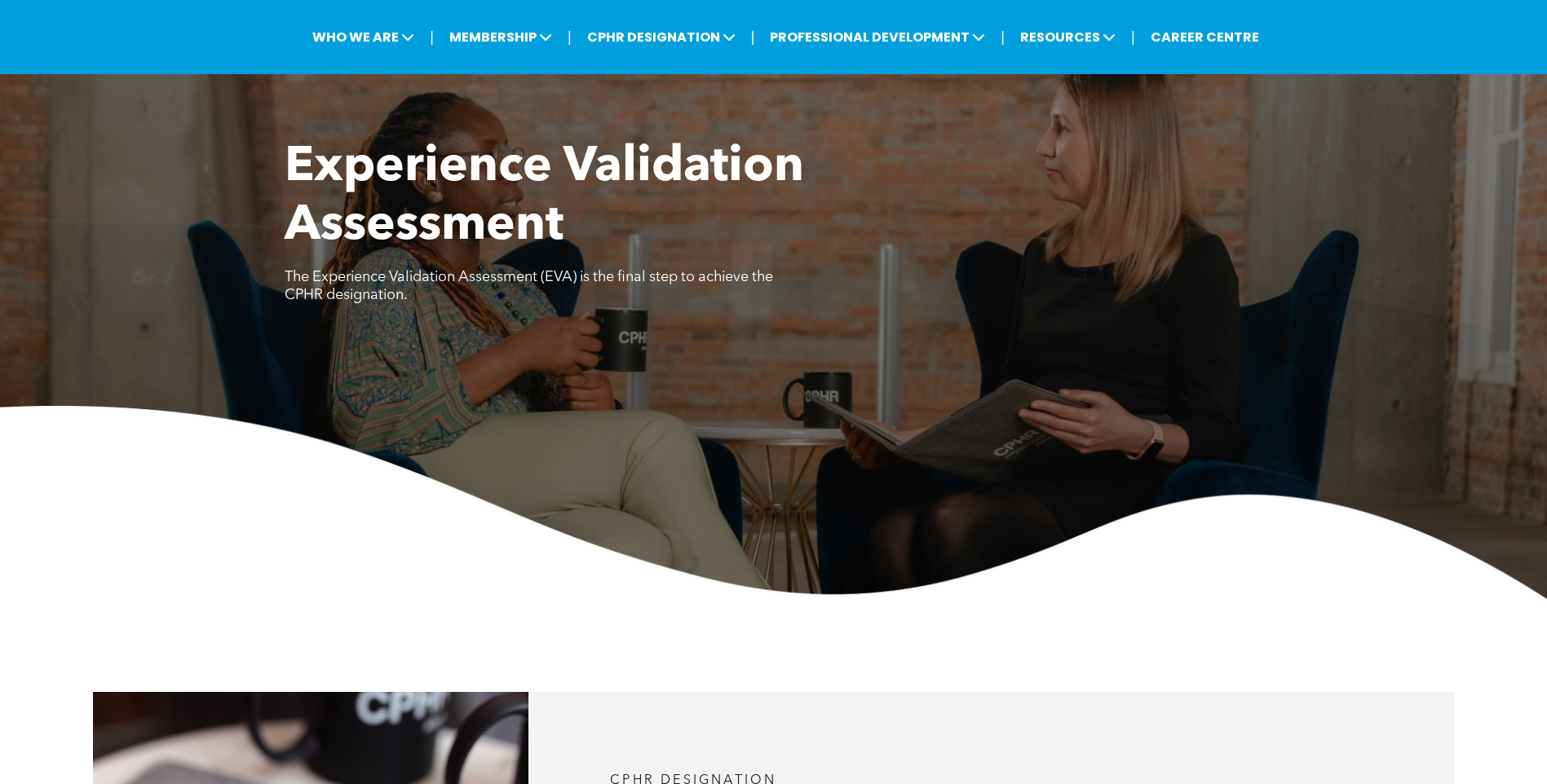
scroll to position [0, 0]
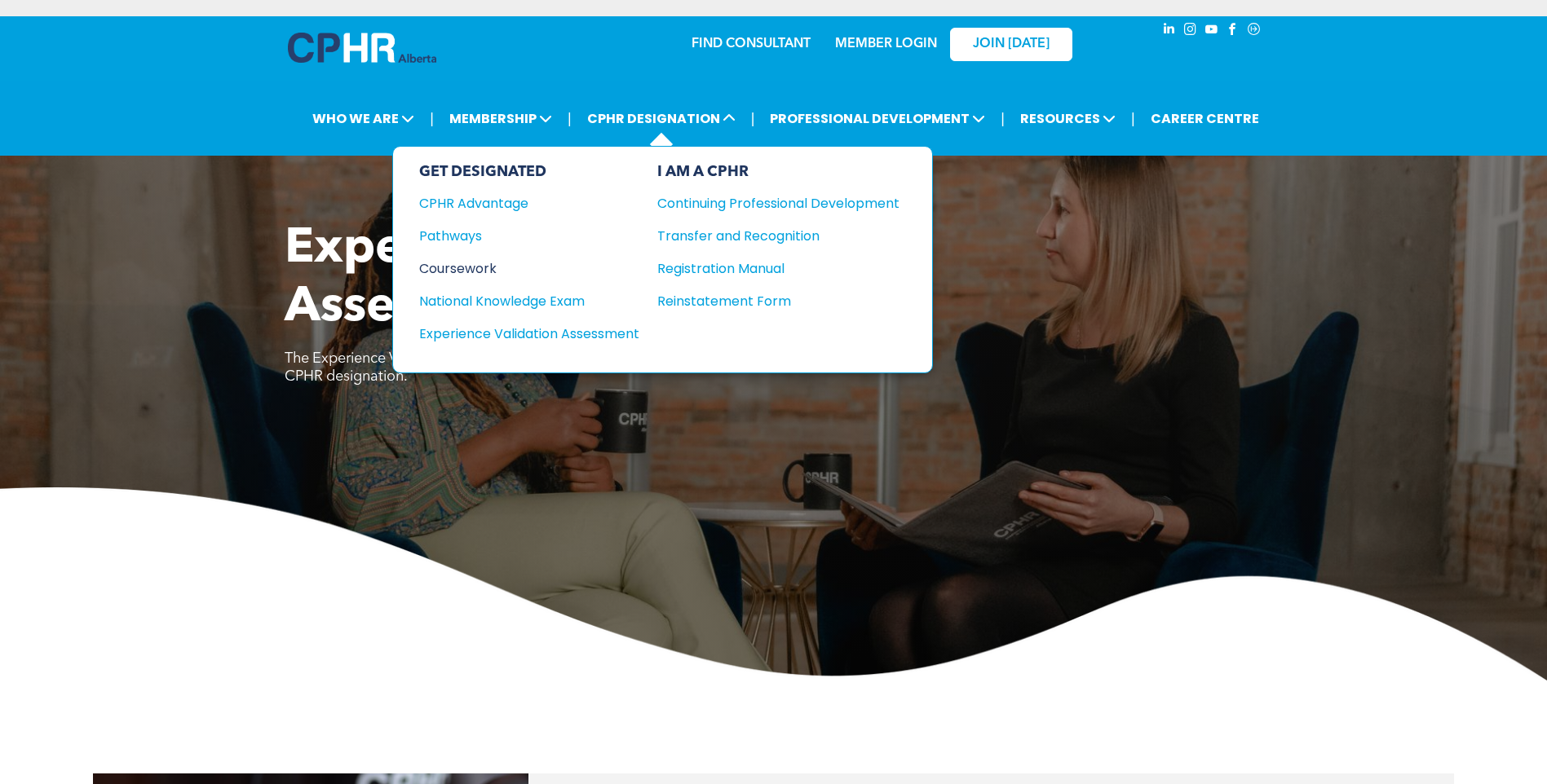
click at [475, 262] on div "Coursework" at bounding box center [518, 269] width 198 height 20
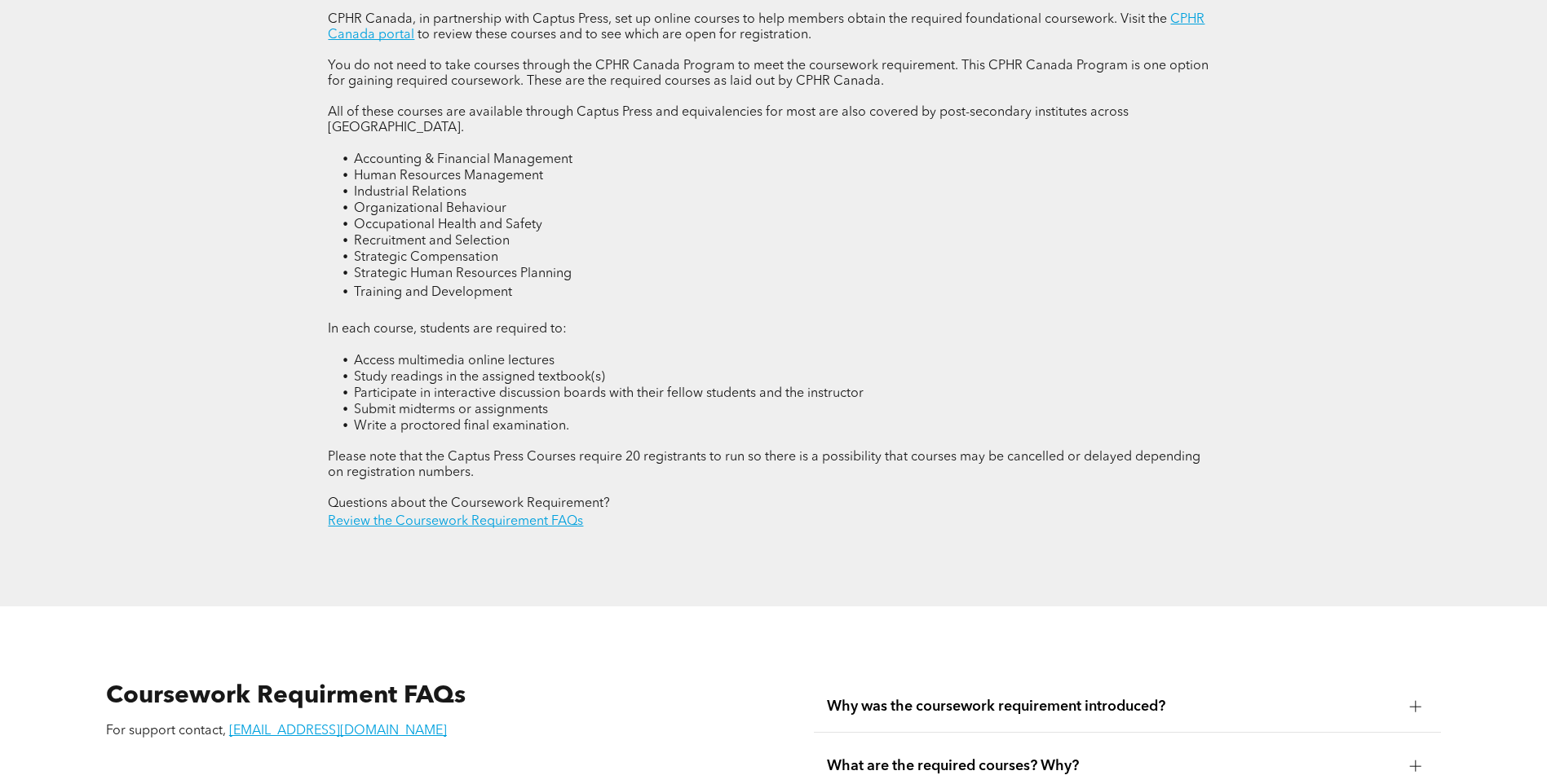
scroll to position [2772, 0]
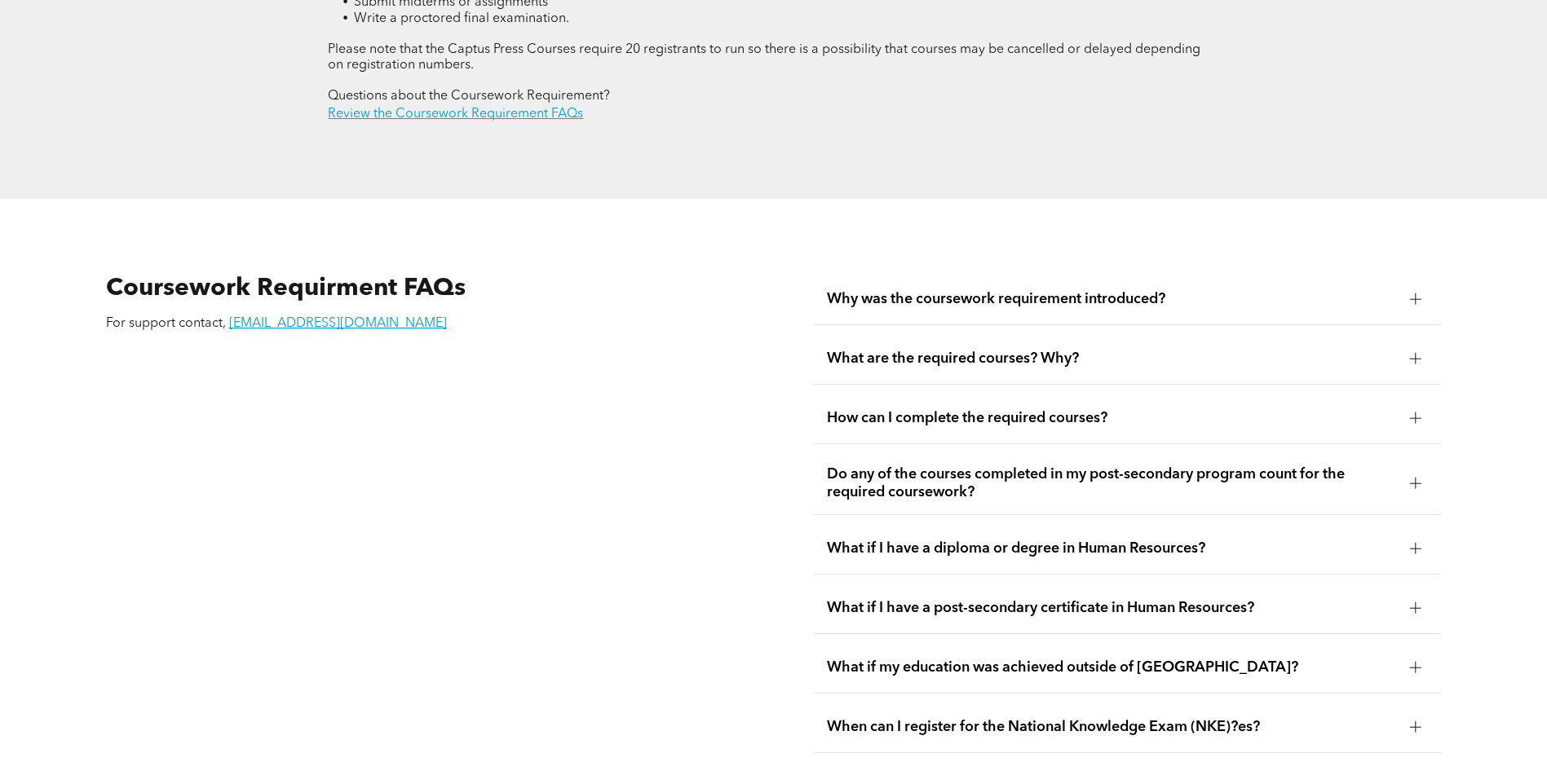
click at [1027, 350] on span "What are the required courses? Why?" at bounding box center [1111, 359] width 570 height 18
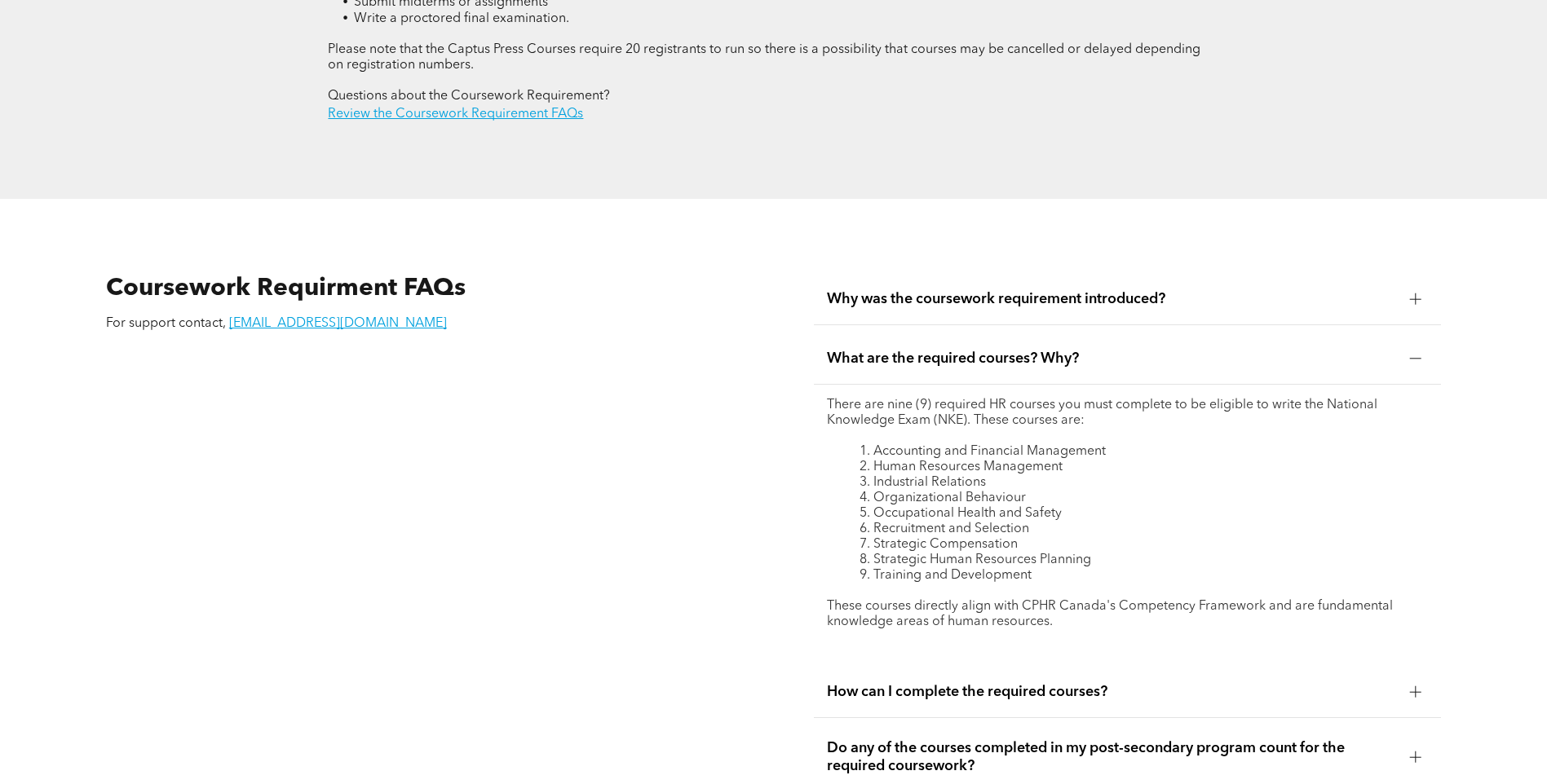
click at [1071, 475] on li "Industrial Relations" at bounding box center [1144, 483] width 568 height 15
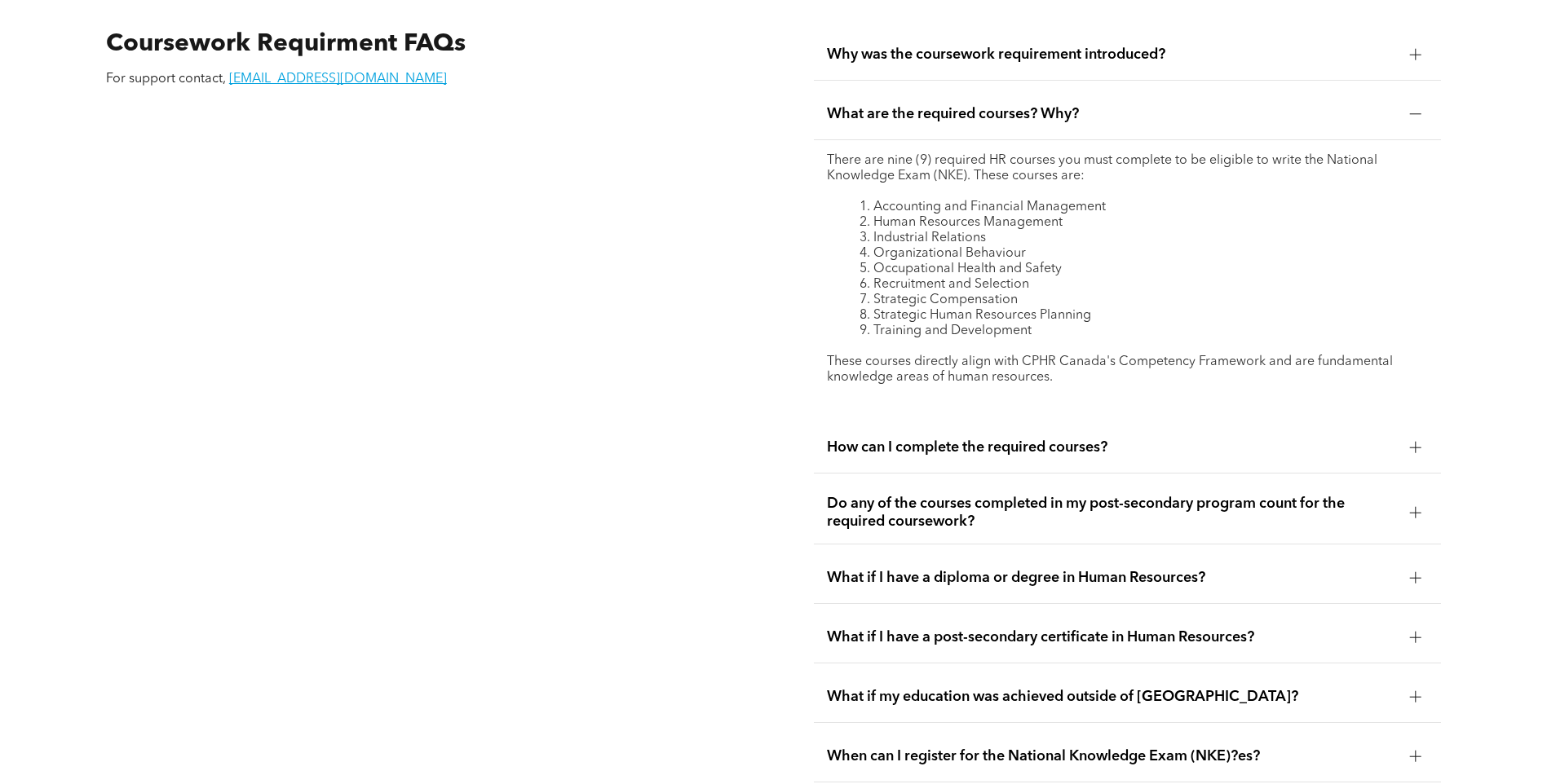
click at [1067, 438] on span "How can I complete the required courses?" at bounding box center [1111, 447] width 570 height 18
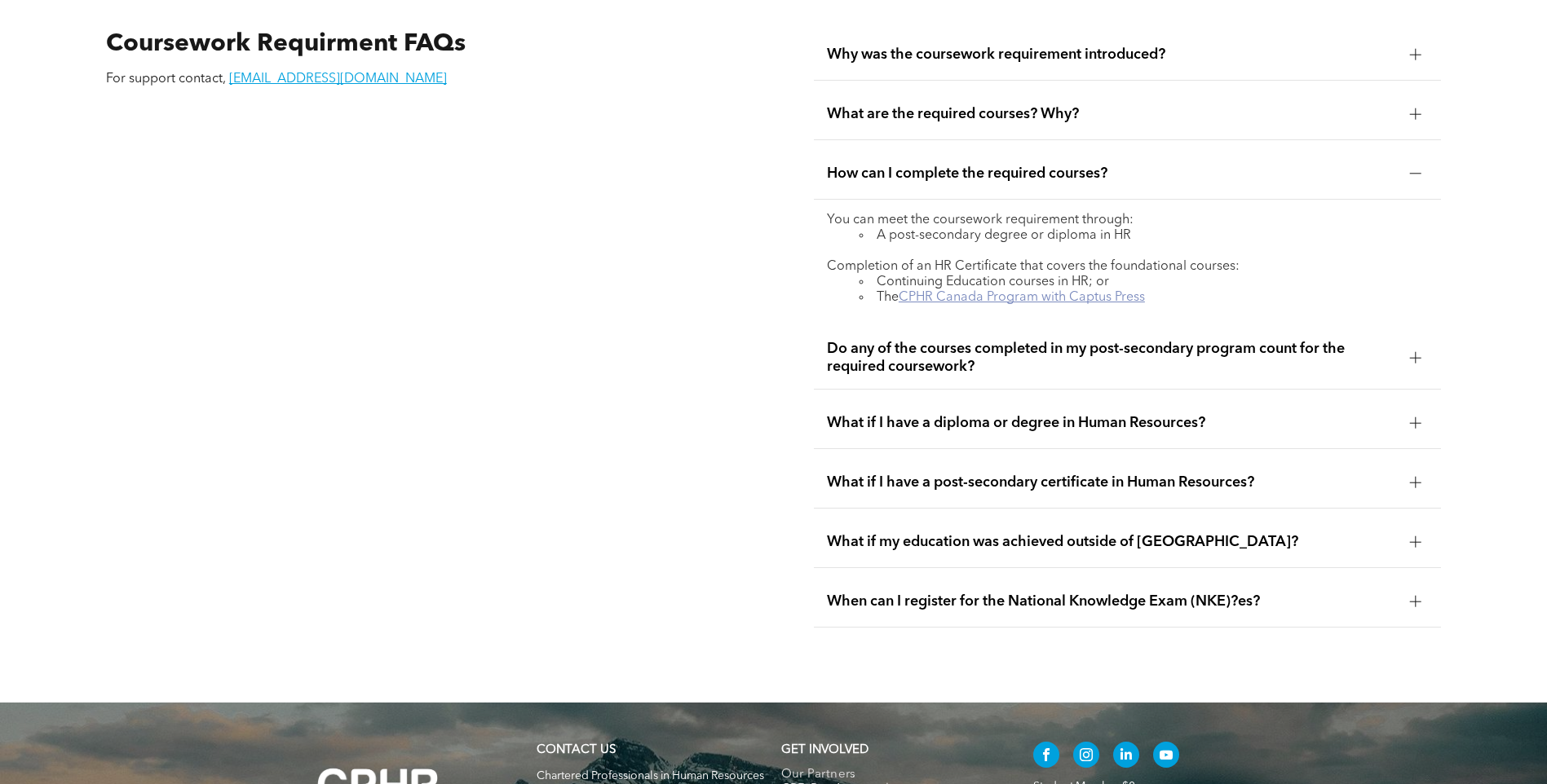
click at [1057, 291] on link "CPHR Canada Program with Captus Press" at bounding box center [1021, 297] width 246 height 13
